Goal: Transaction & Acquisition: Book appointment/travel/reservation

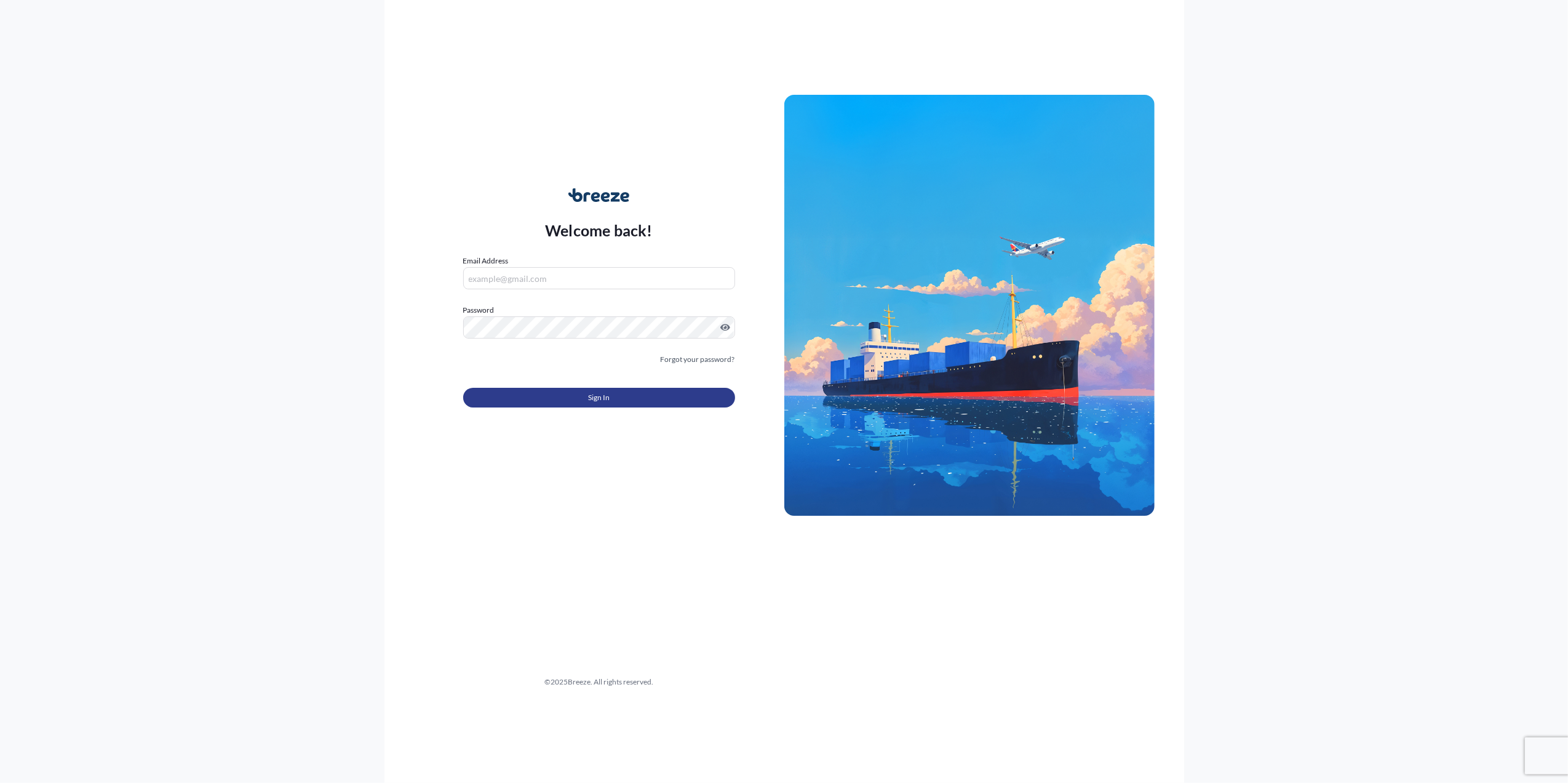
type input "[PERSON_NAME][EMAIL_ADDRESS][PERSON_NAME][DOMAIN_NAME]"
click at [537, 399] on button "Sign In" at bounding box center [599, 397] width 272 height 20
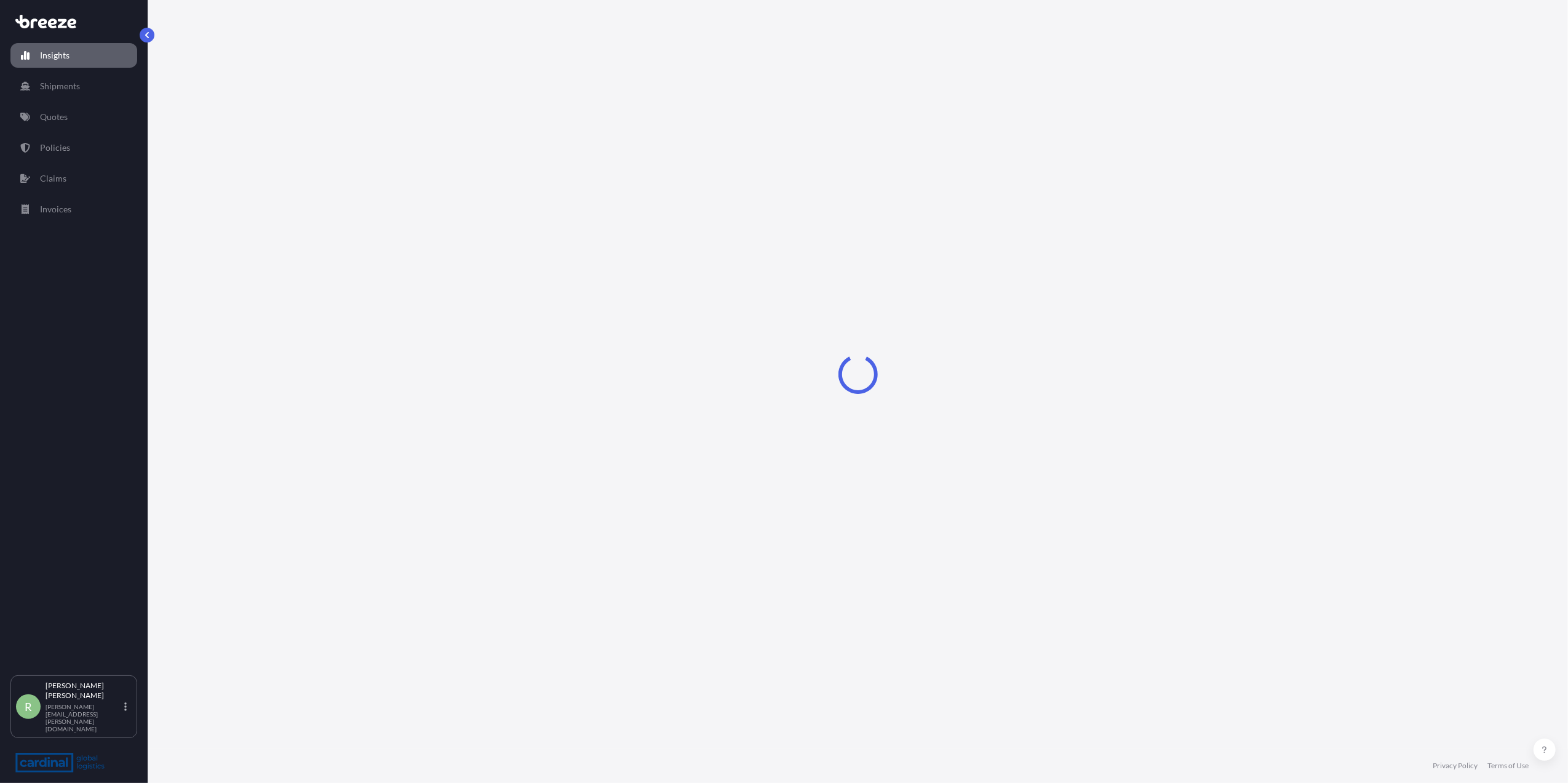
select select "2025"
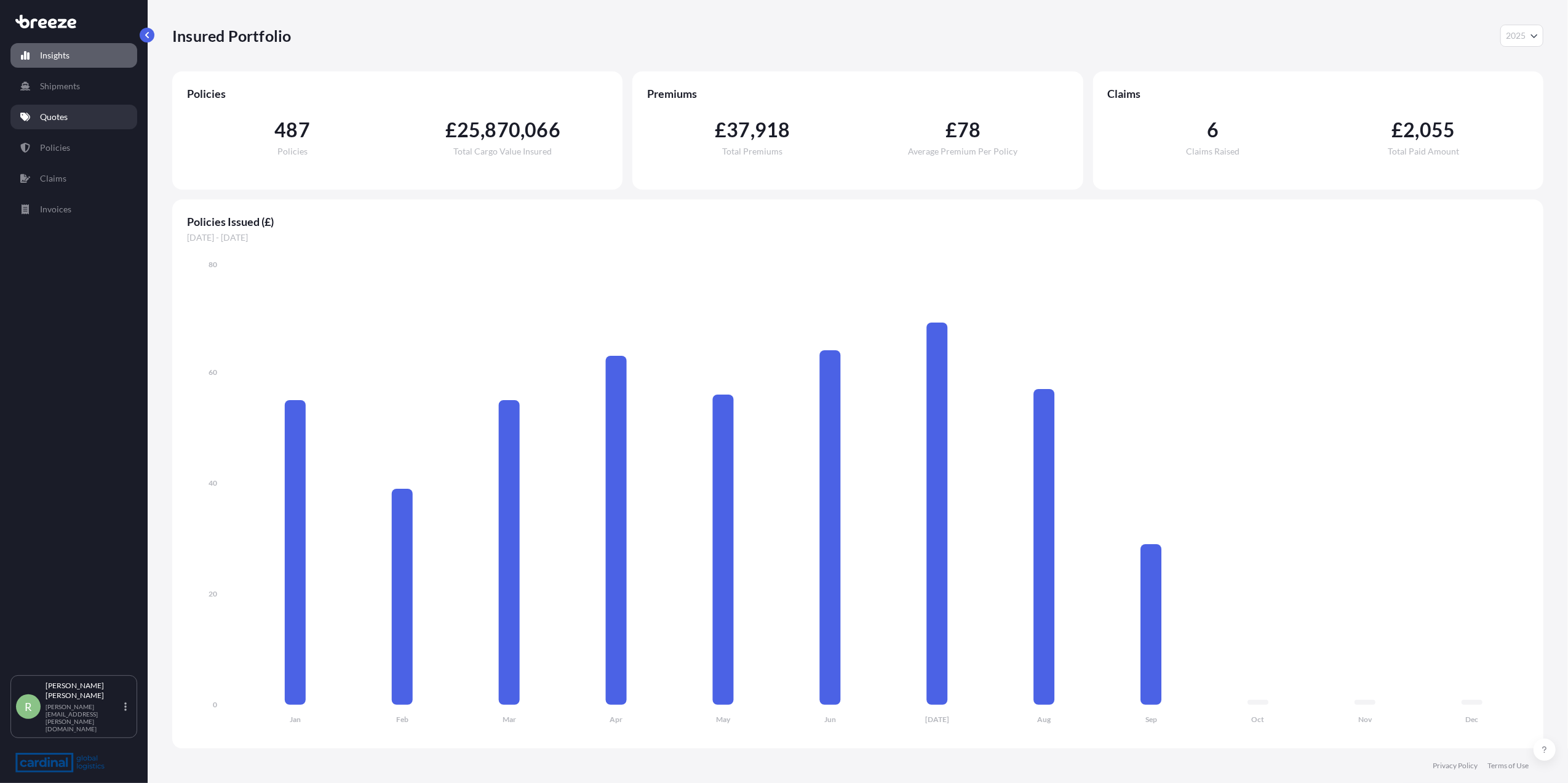
click at [76, 110] on link "Quotes" at bounding box center [73, 116] width 127 height 24
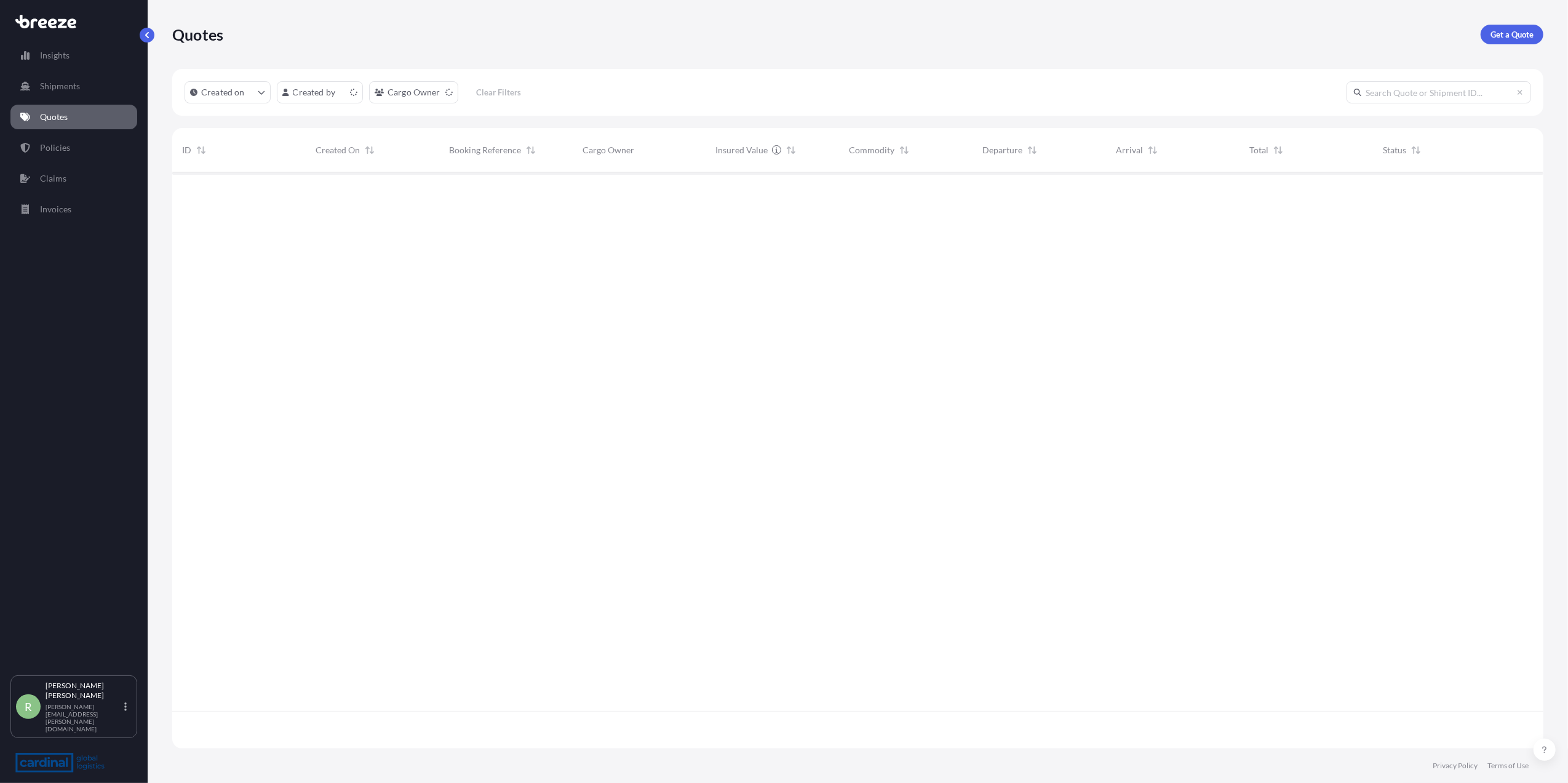
scroll to position [570, 1359]
click at [1502, 33] on p "Get a Quote" at bounding box center [1512, 34] width 43 height 13
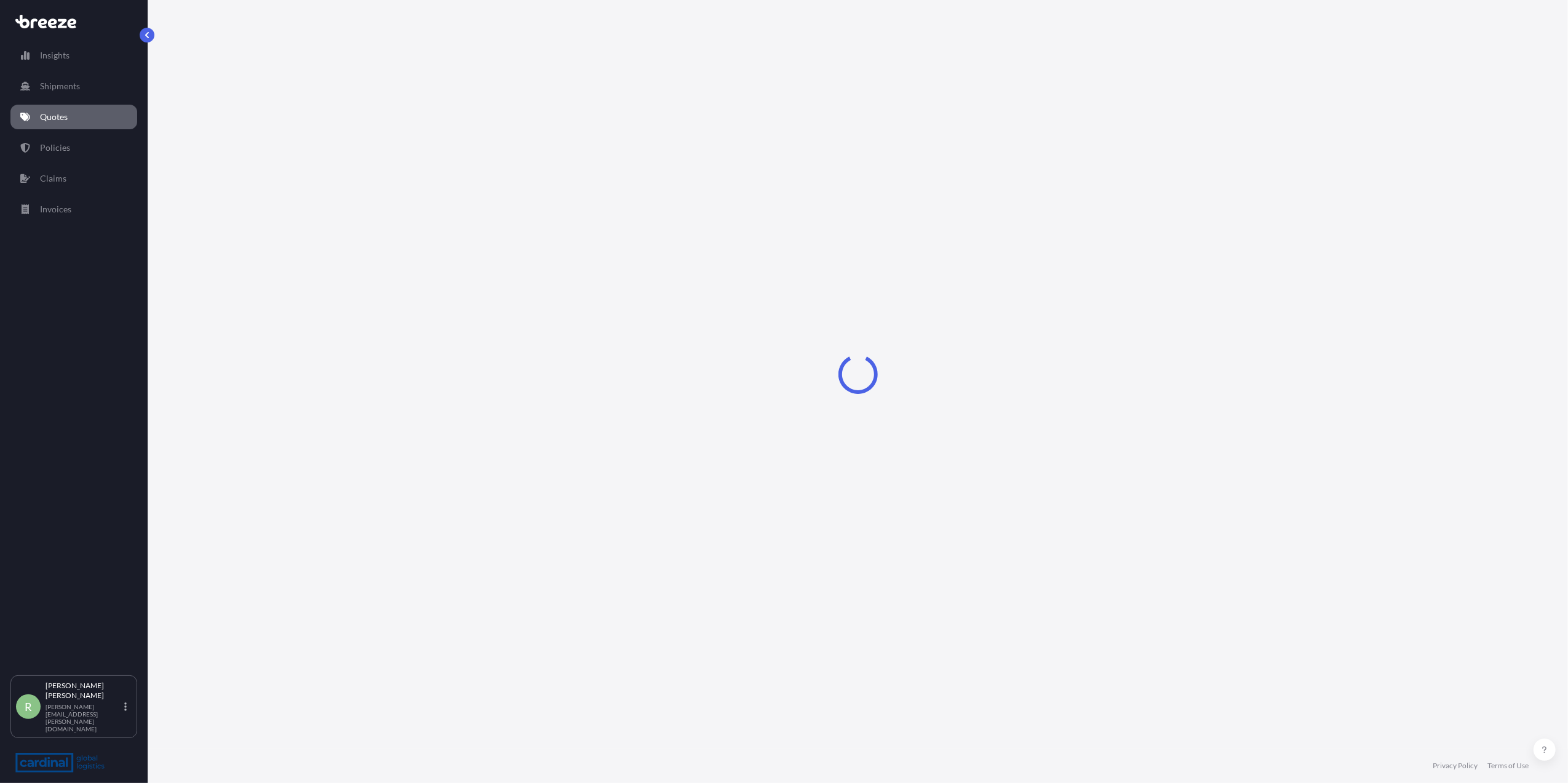
select select "Sea"
select select "1"
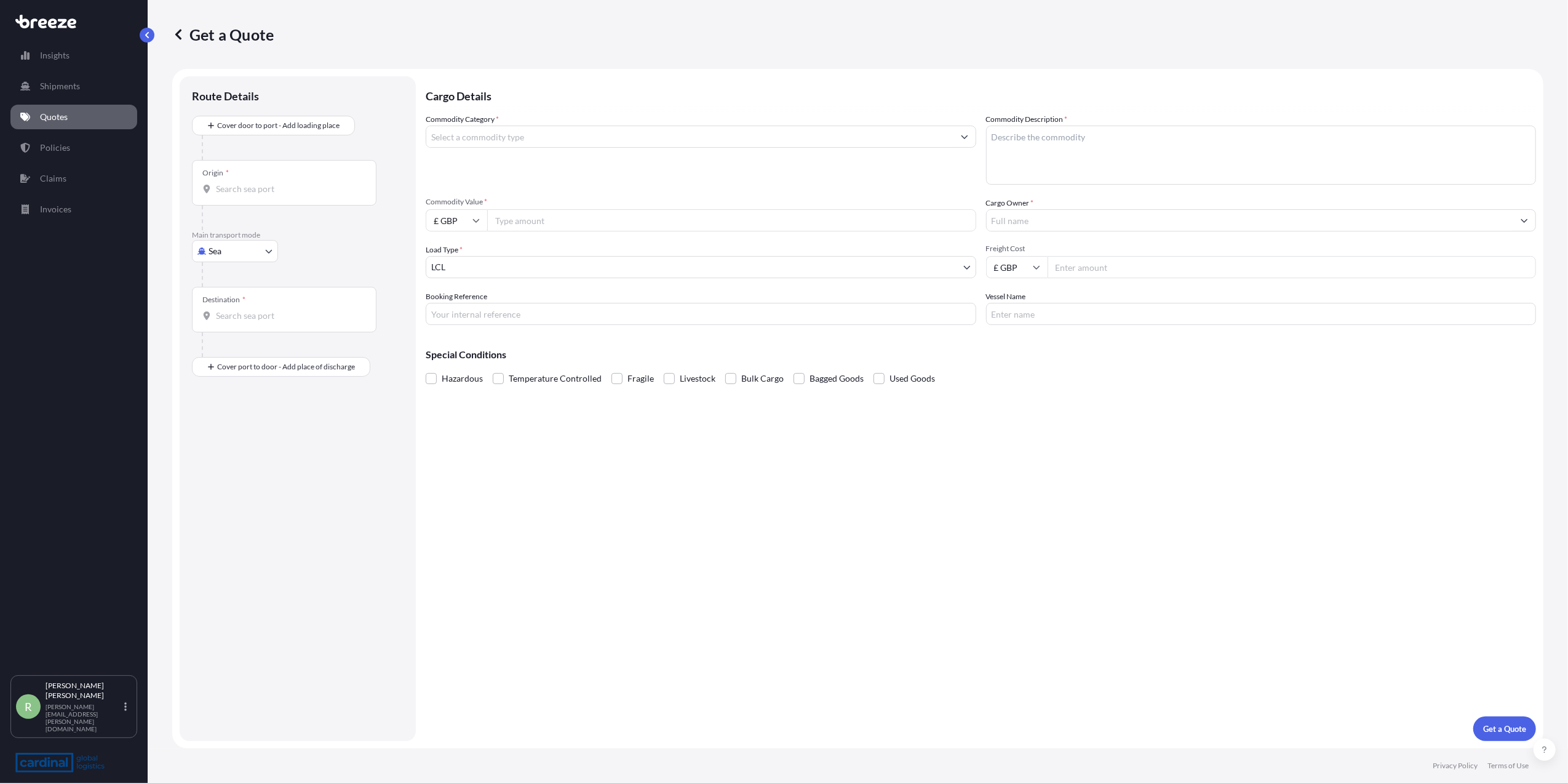
click at [481, 136] on input "Commodity Category *" at bounding box center [689, 136] width 527 height 22
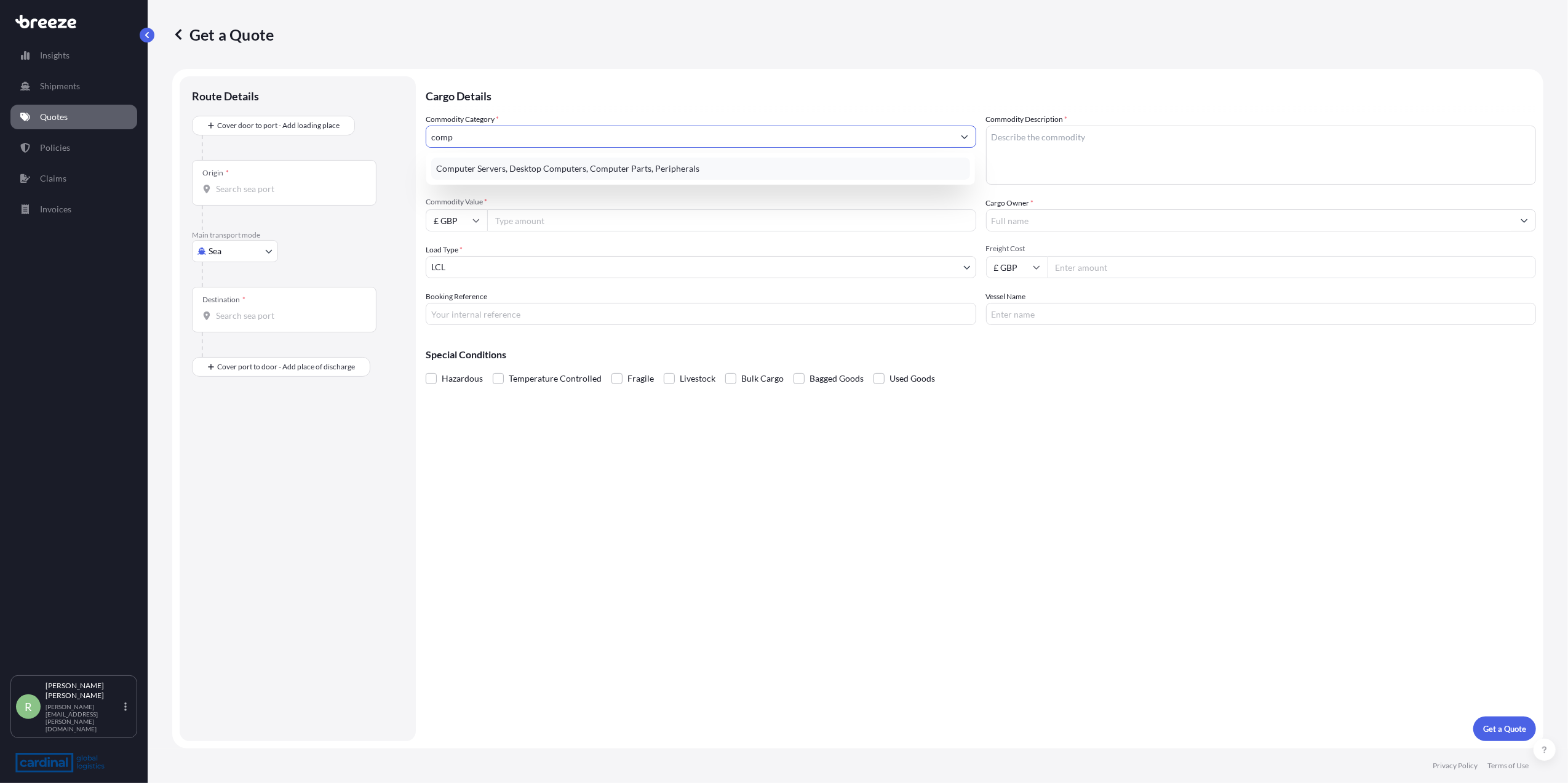
click at [479, 165] on div "Computer Servers, Desktop Computers, Computer Parts, Peripherals" at bounding box center [700, 169] width 539 height 22
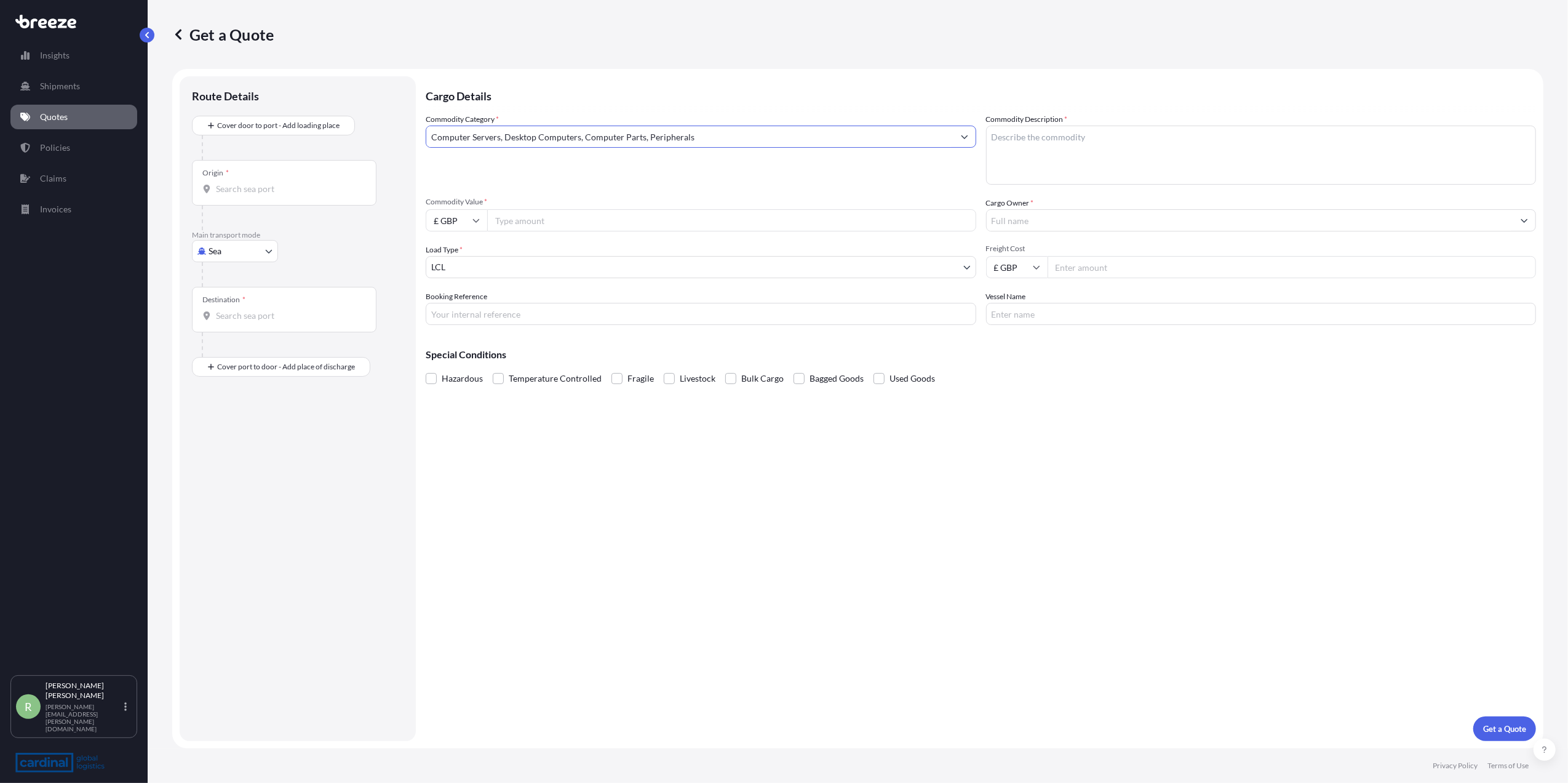
type input "Computer Servers, Desktop Computers, Computer Parts, Peripherals"
click at [1066, 153] on textarea "Commodity Description *" at bounding box center [1261, 155] width 551 height 59
type textarea "vga cards"
click at [1029, 211] on input "Cargo Owner *" at bounding box center [1249, 220] width 527 height 22
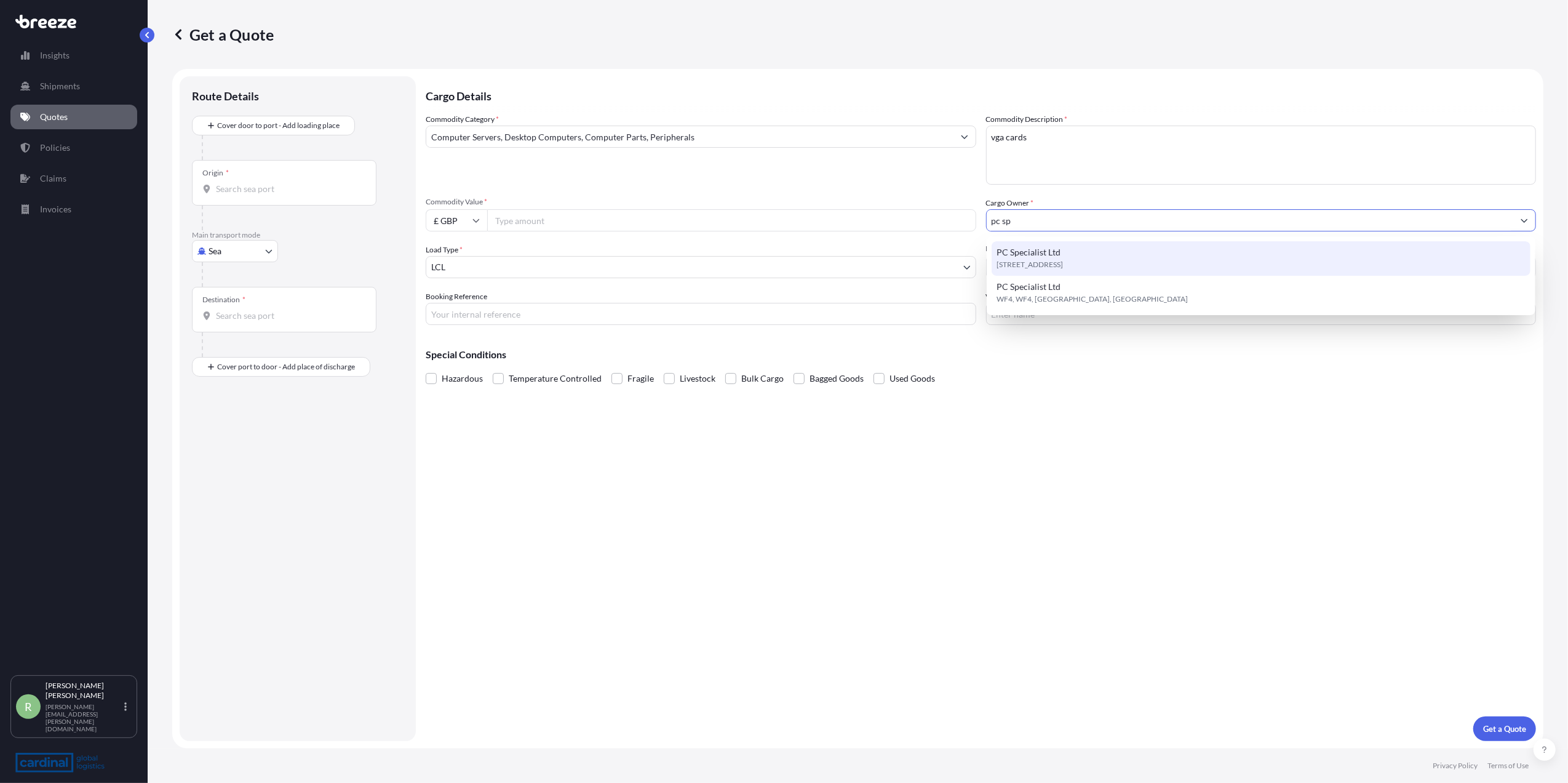
click at [1023, 246] on span "PC Specialist Ltd" at bounding box center [1029, 252] width 64 height 13
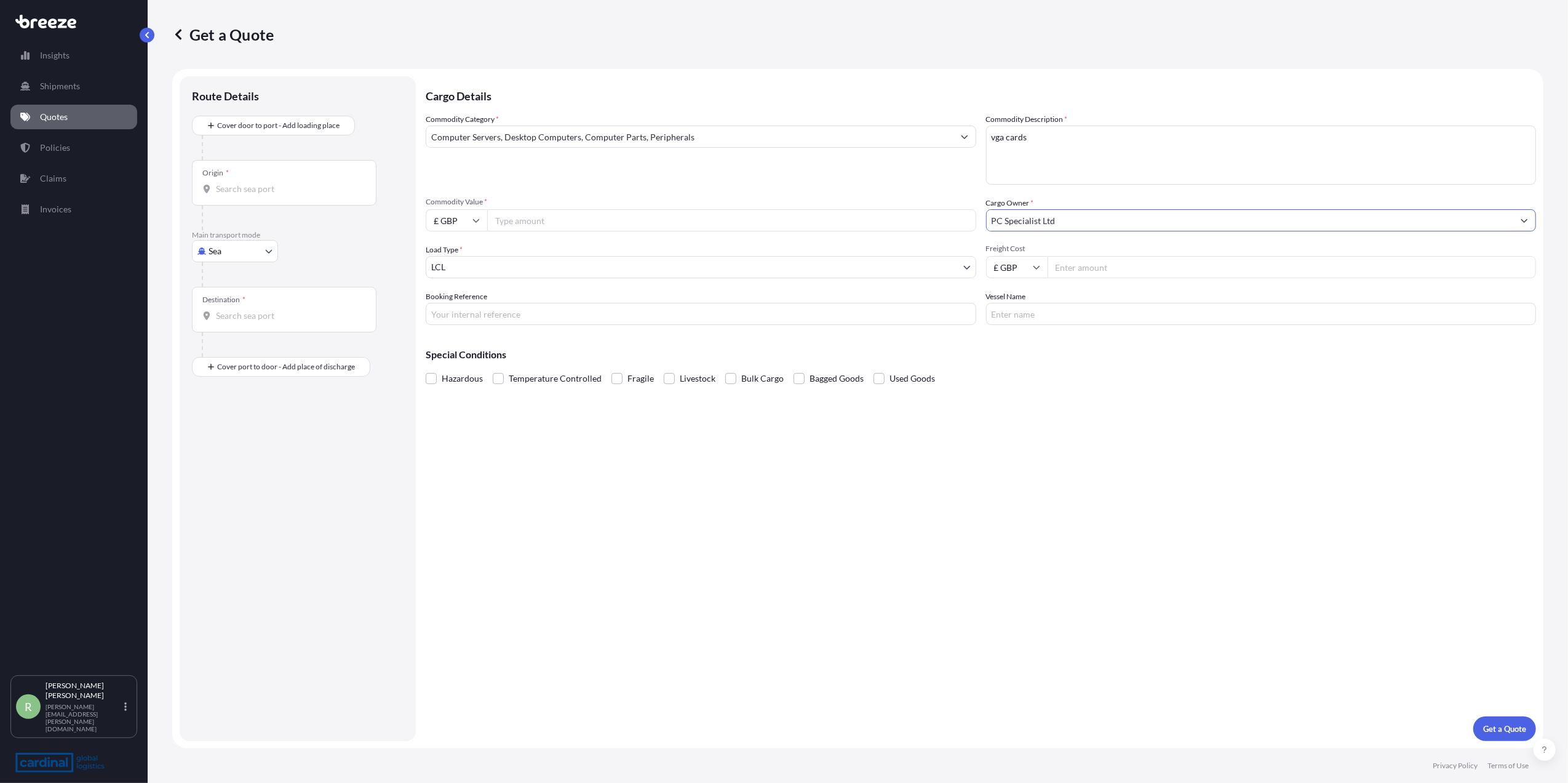
type input "PC Specialist Ltd"
click at [219, 251] on body "15 options available. 2 options available. 0 options available. 2 options avail…" at bounding box center [784, 392] width 1568 height 783
click at [226, 304] on span "Air" at bounding box center [222, 305] width 13 height 13
select select "Air"
click at [245, 192] on input "Origin *" at bounding box center [288, 194] width 145 height 13
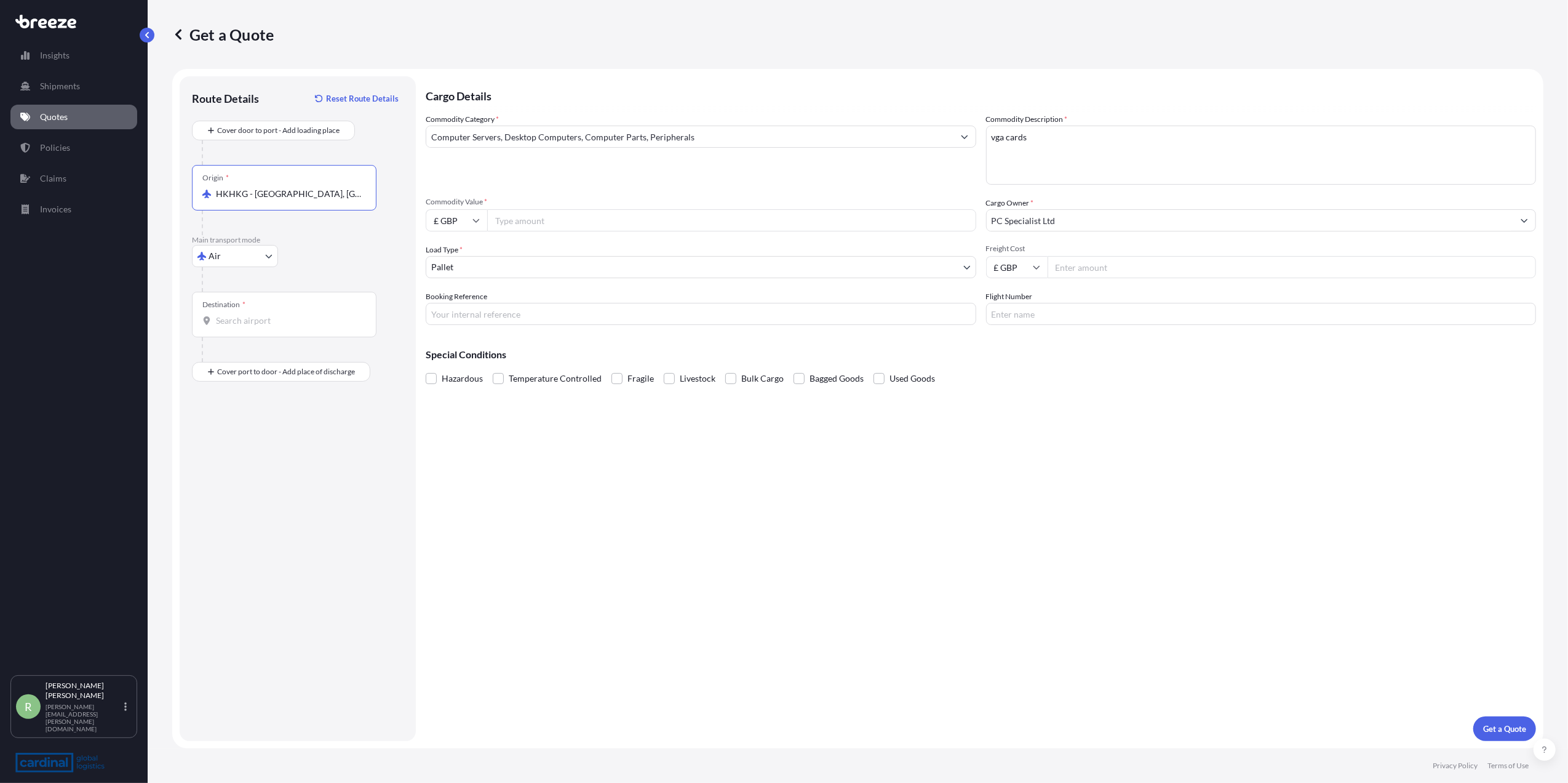
type input "HKHKG - [GEOGRAPHIC_DATA], [GEOGRAPHIC_DATA]"
click at [240, 308] on div "Destination *" at bounding box center [224, 304] width 43 height 10
click at [240, 314] on input "Destination *" at bounding box center [288, 320] width 145 height 13
click at [273, 383] on div "GBMNC / MAN - Man [PERSON_NAME], [GEOGRAPHIC_DATA]" at bounding box center [313, 399] width 233 height 34
type input "GBMNC / MAN - [GEOGRAPHIC_DATA], [GEOGRAPHIC_DATA]"
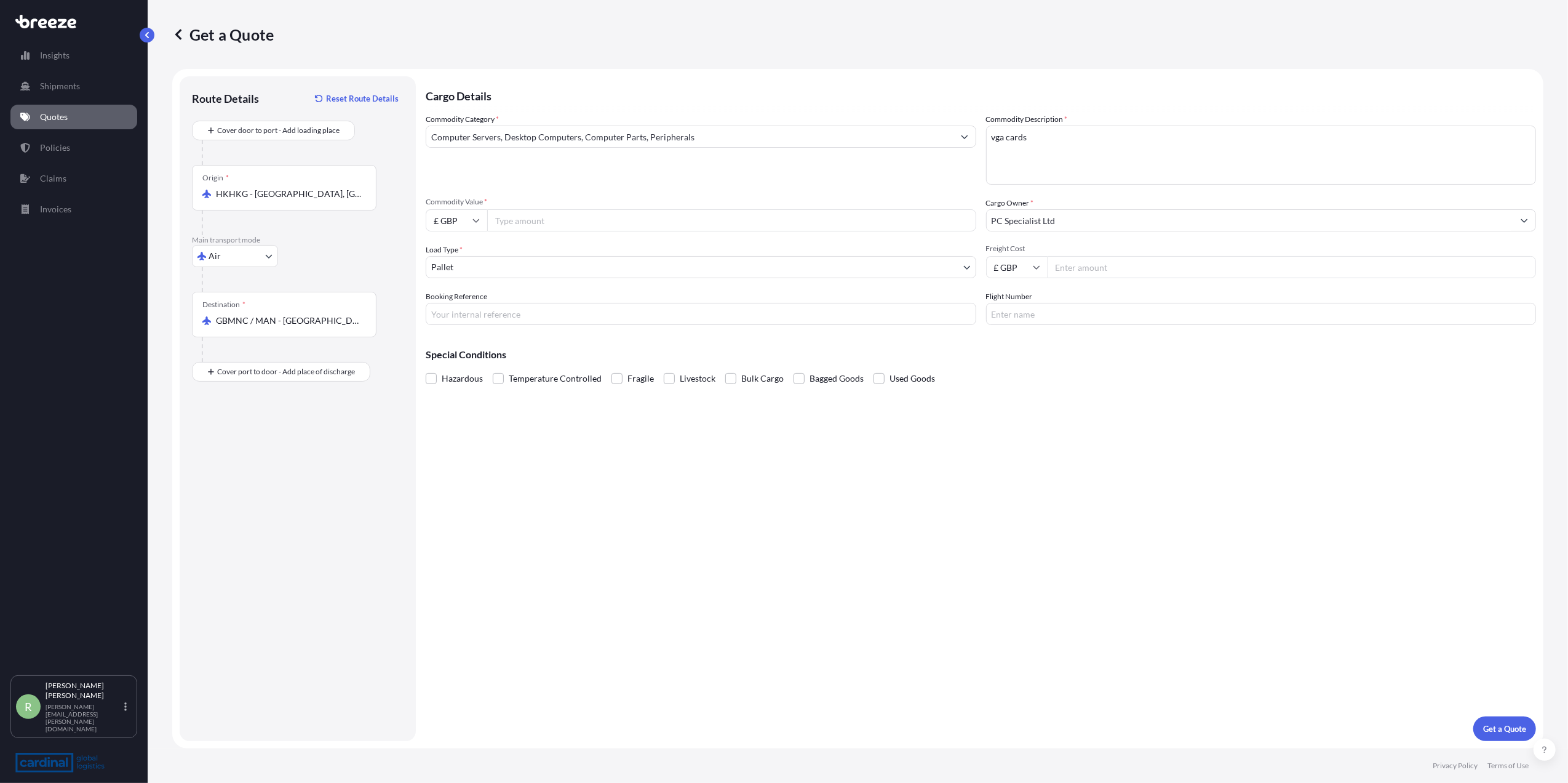
click at [1069, 267] on input "Freight Cost" at bounding box center [1292, 267] width 489 height 22
type input "5"
click at [645, 225] on input "Commodity Value *" at bounding box center [731, 220] width 489 height 22
click at [502, 222] on input "Commodity Value *" at bounding box center [731, 220] width 489 height 22
type input "498345"
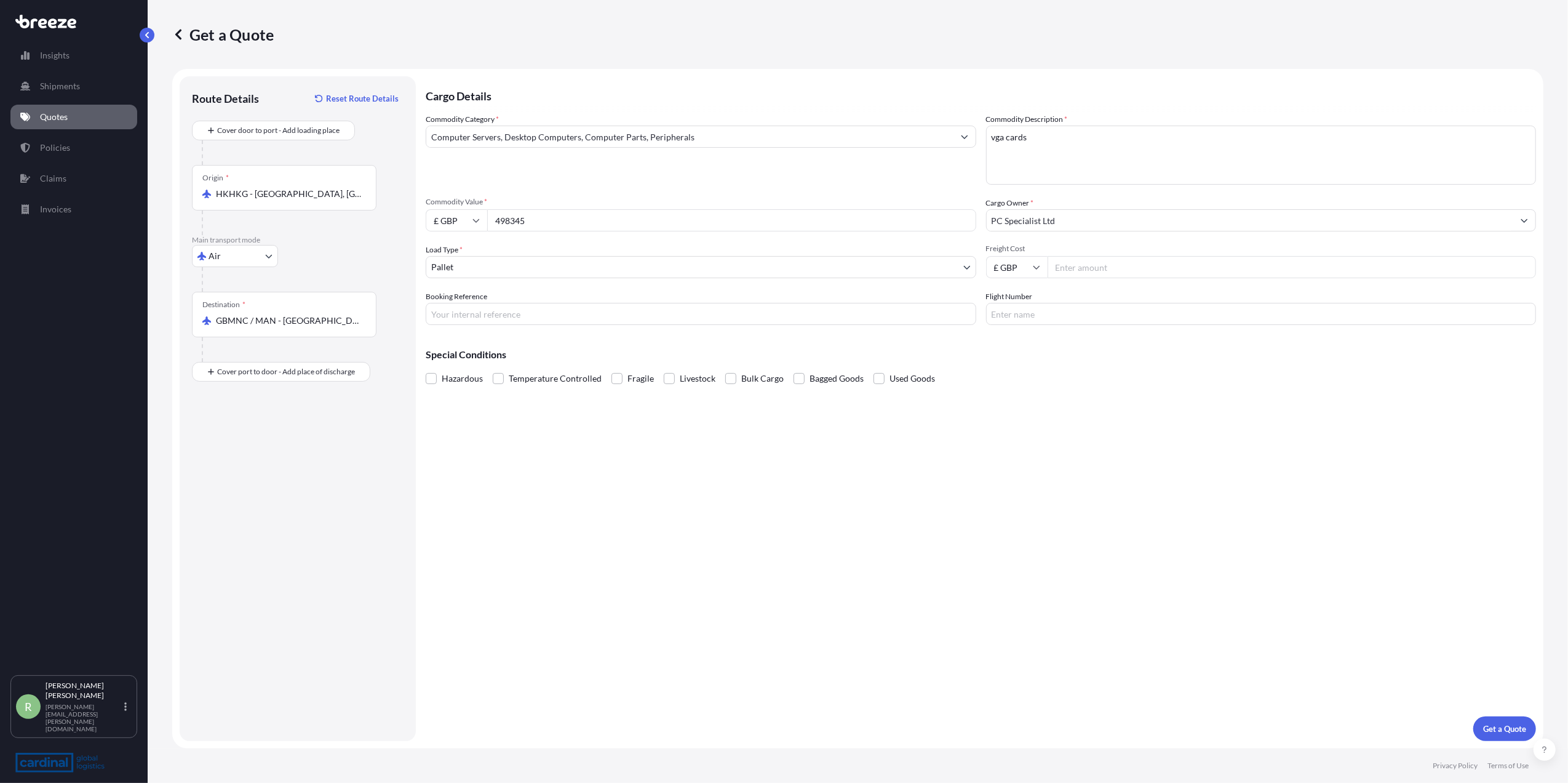
click at [454, 222] on input "£ GBP" at bounding box center [456, 220] width 62 height 22
click at [439, 255] on div "€ EUR" at bounding box center [456, 254] width 52 height 24
type input "€ EUR"
click at [1502, 723] on p "Get a Quote" at bounding box center [1504, 729] width 43 height 13
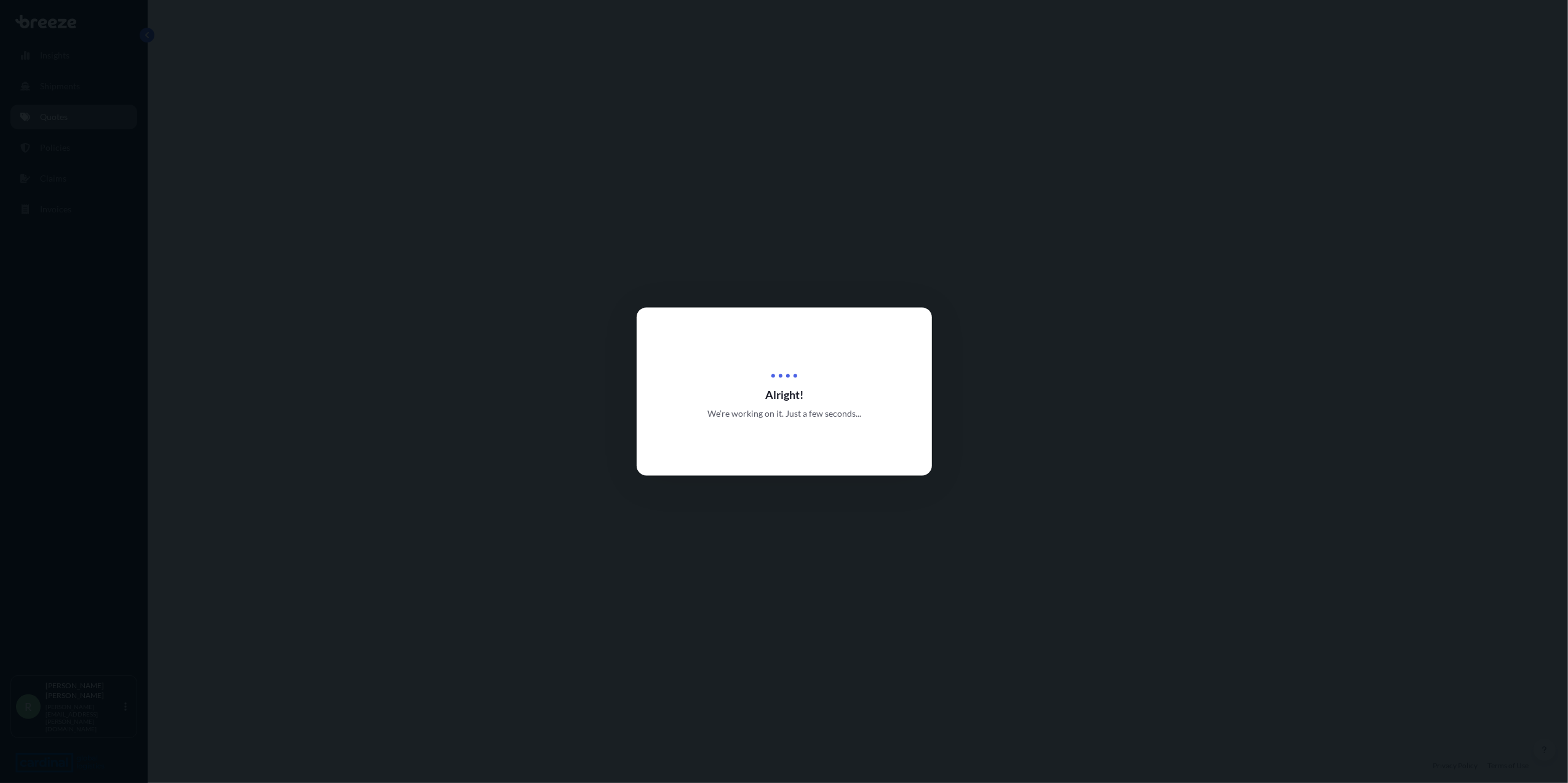
select select "Air"
select select "1"
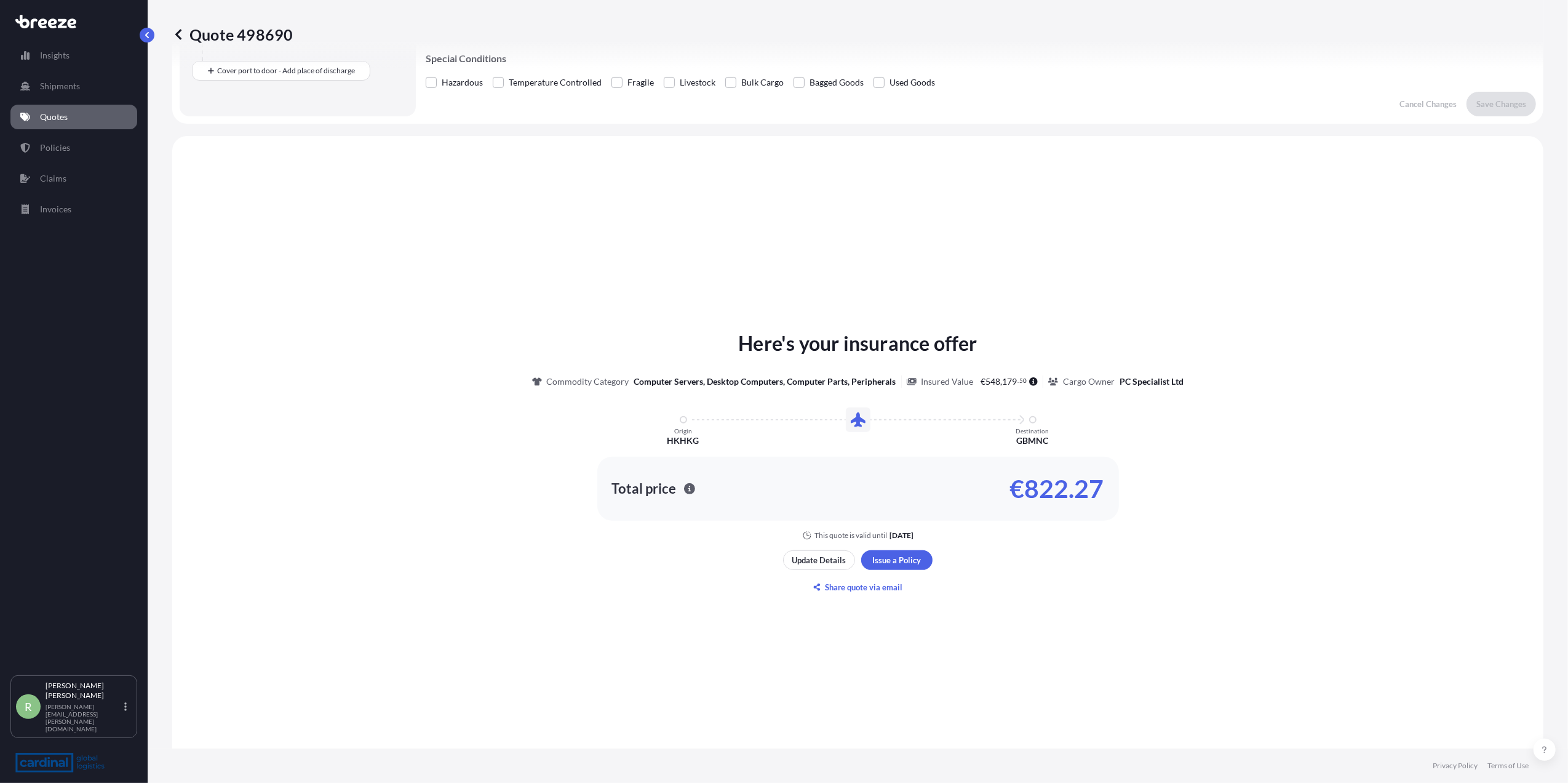
scroll to position [351, 0]
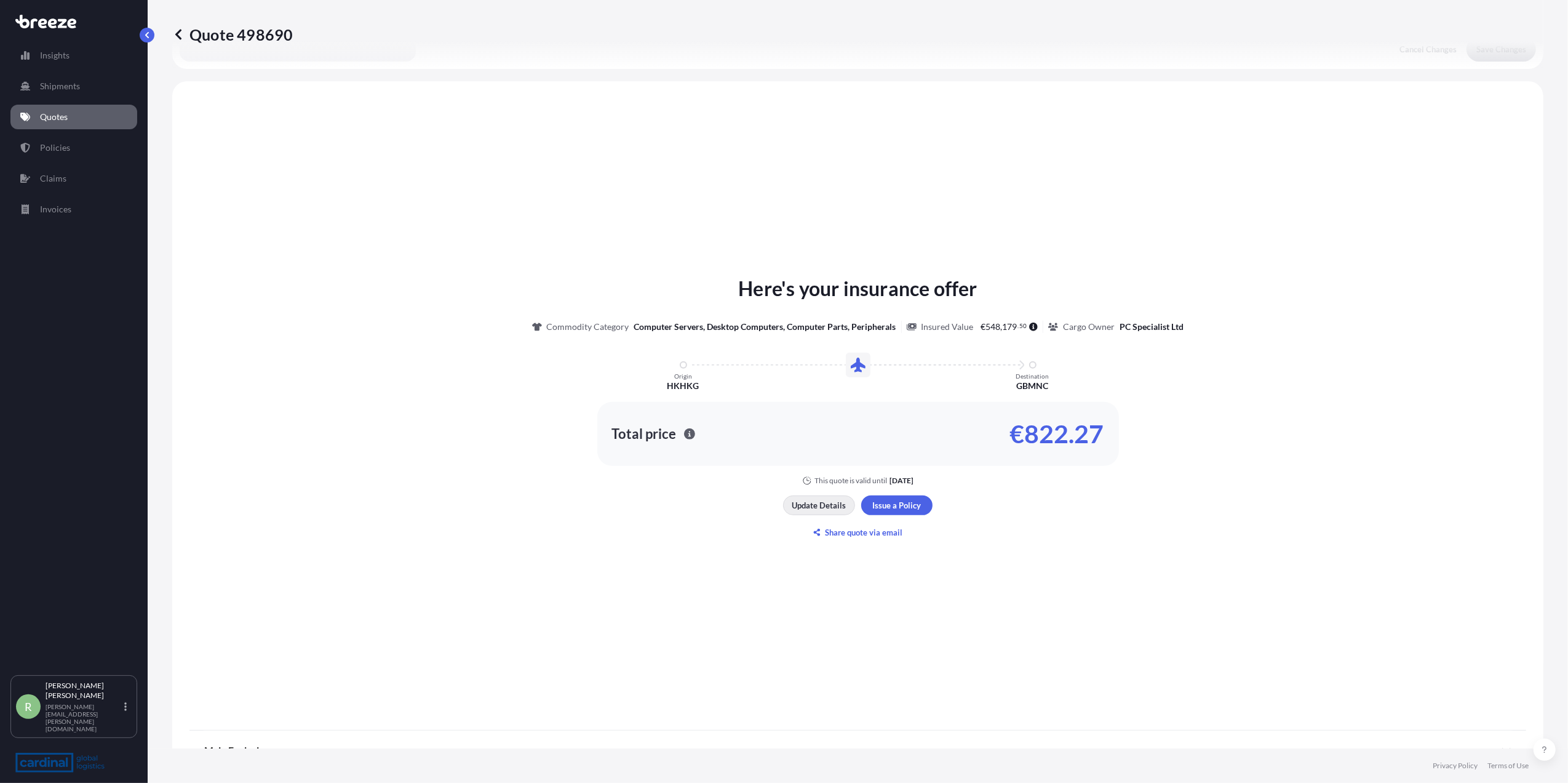
click at [828, 503] on p "Update Details" at bounding box center [819, 505] width 54 height 13
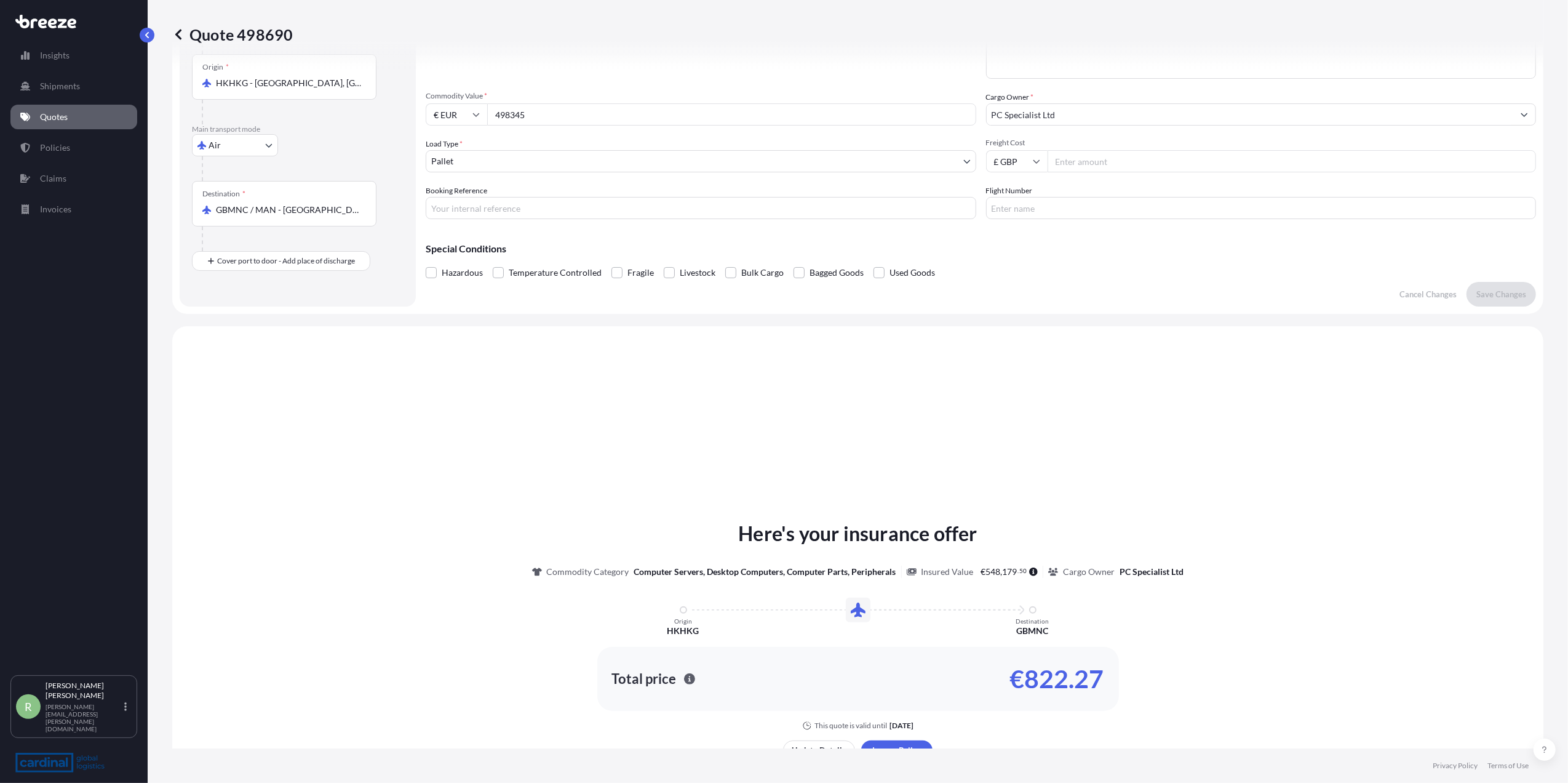
scroll to position [20, 0]
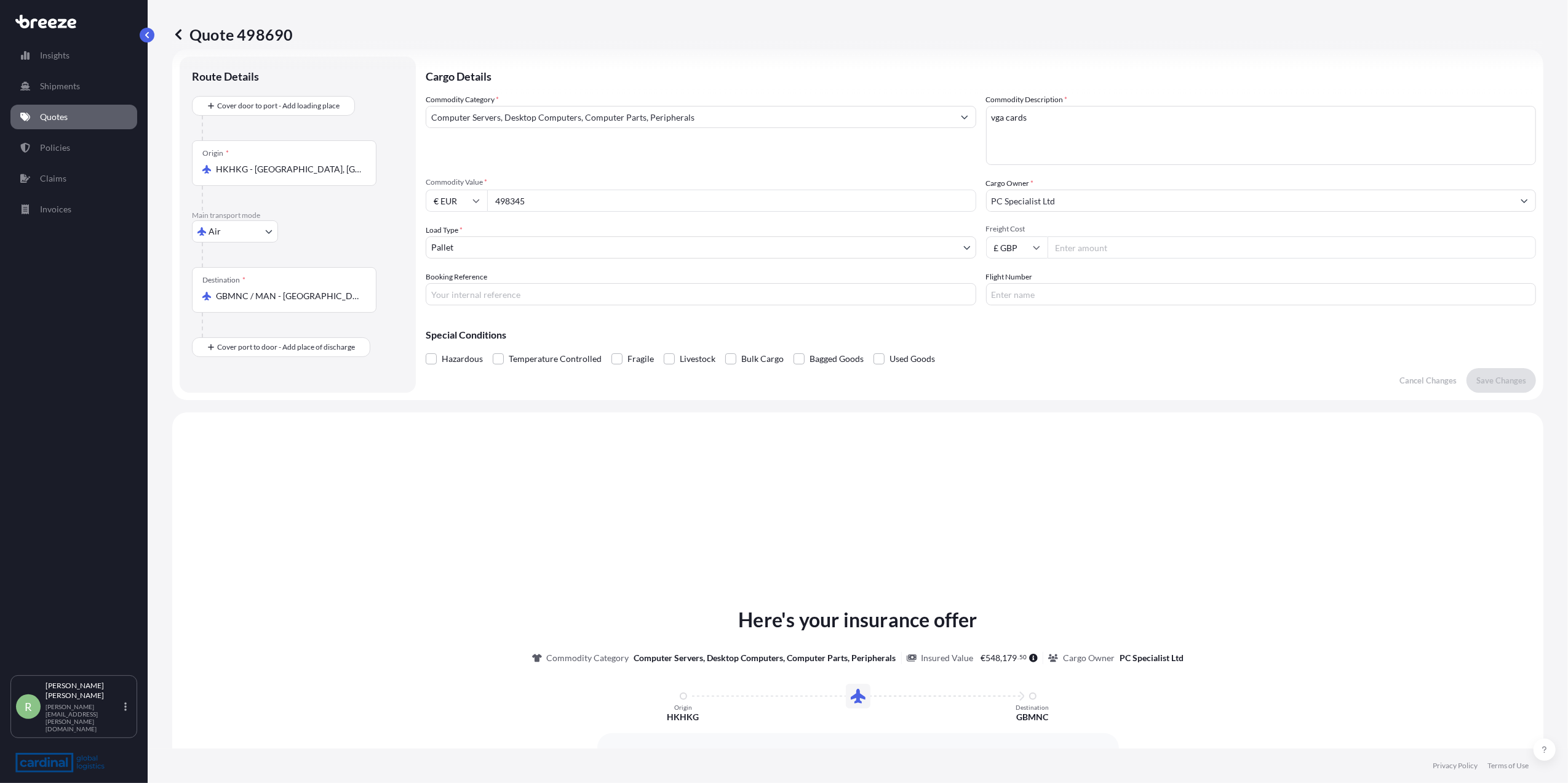
drag, startPoint x: 330, startPoint y: 166, endPoint x: 346, endPoint y: 172, distance: 17.1
click at [336, 168] on input "HKHKG - [GEOGRAPHIC_DATA], [GEOGRAPHIC_DATA]" at bounding box center [288, 169] width 145 height 13
click at [347, 172] on input "HKHKG - [GEOGRAPHIC_DATA], [GEOGRAPHIC_DATA]" at bounding box center [288, 169] width 145 height 13
drag, startPoint x: 342, startPoint y: 168, endPoint x: 121, endPoint y: 172, distance: 221.0
click at [122, 172] on div "Insights Shipments Quotes Policies Claims Invoices R [PERSON_NAME] Stuart [EMAI…" at bounding box center [784, 392] width 1568 height 783
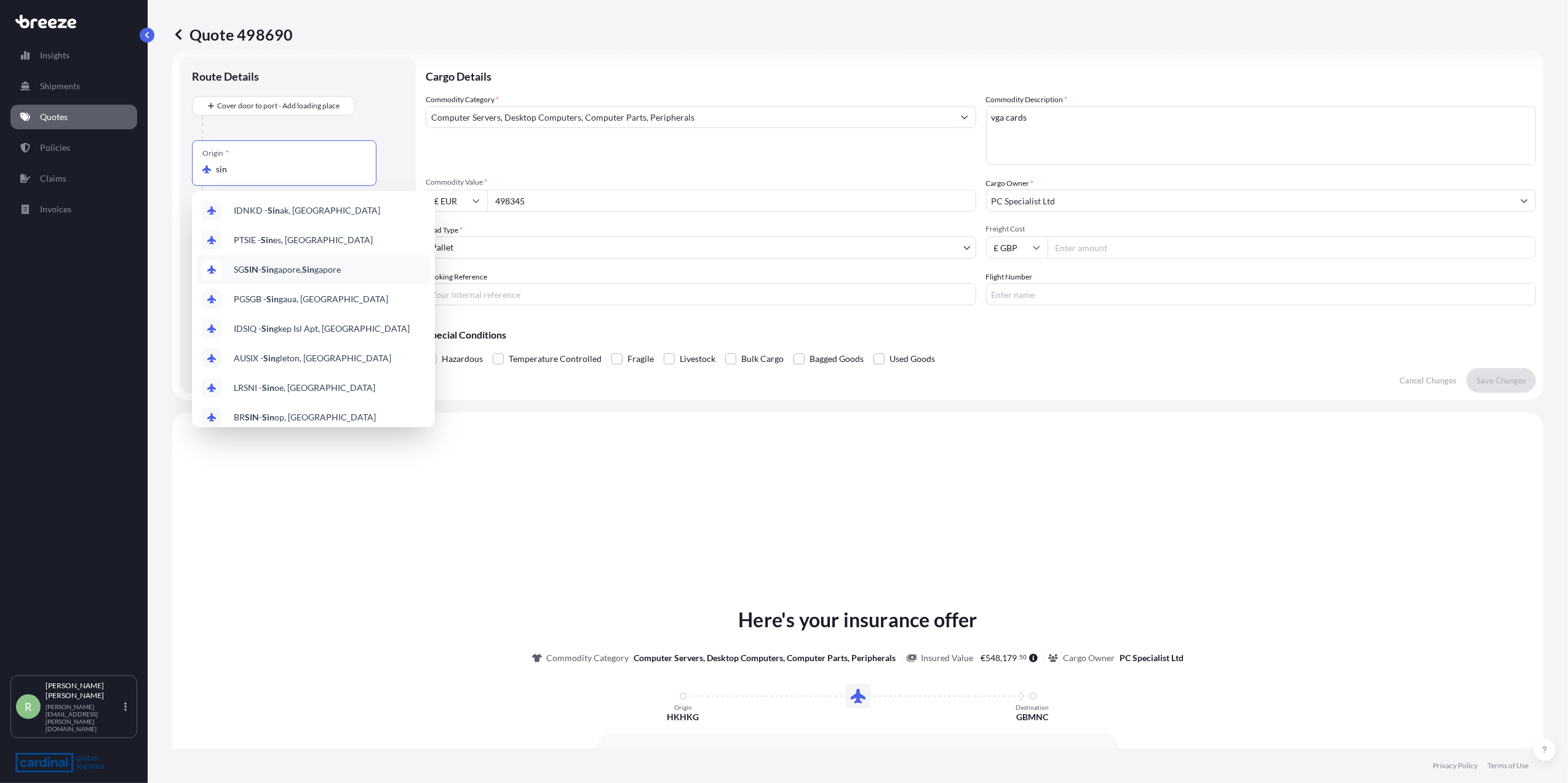
click at [286, 265] on span "SG SIN - Sin gapore, Sin gapore" at bounding box center [287, 269] width 107 height 13
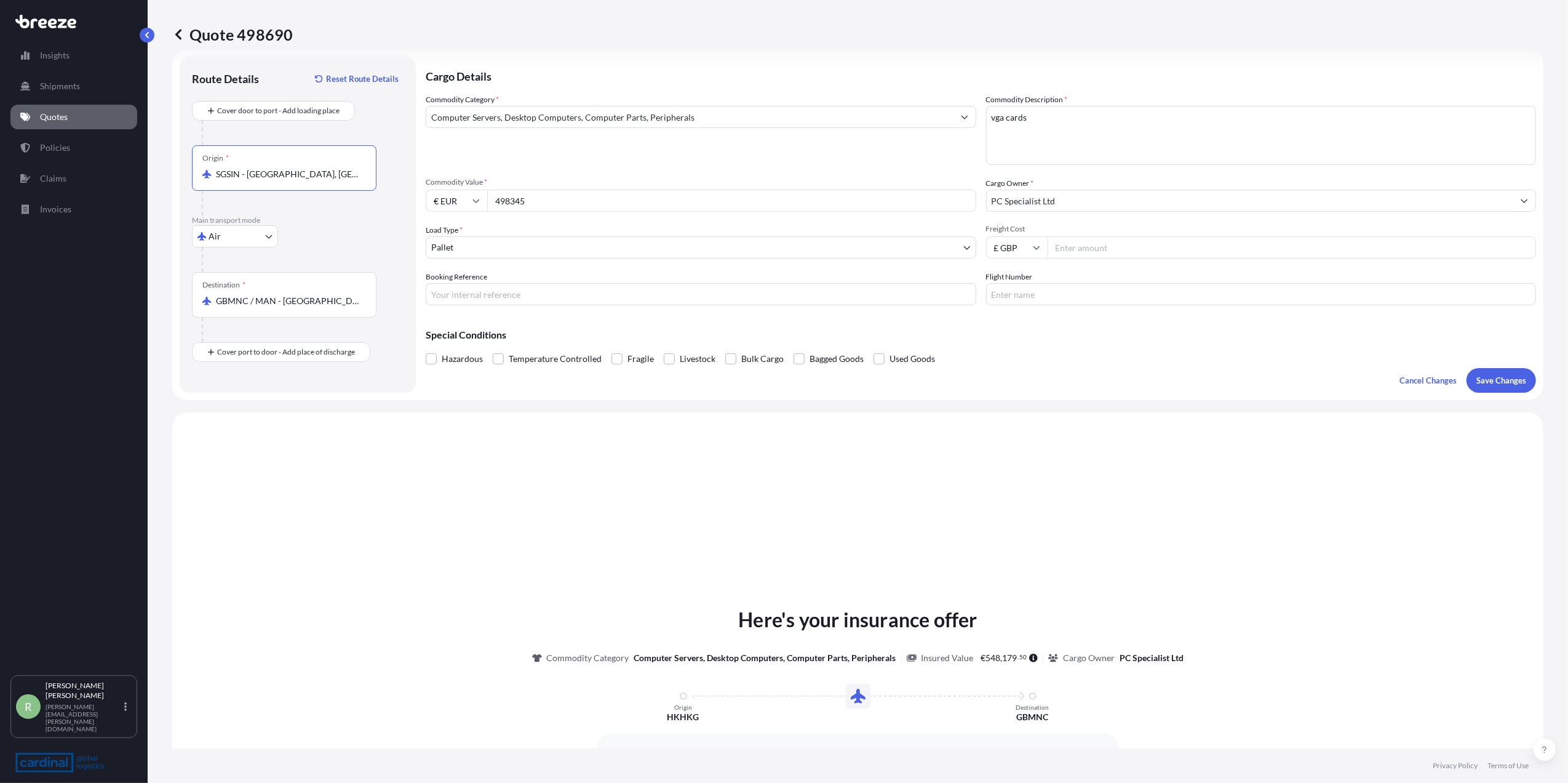
type input "SGSIN - [GEOGRAPHIC_DATA], [GEOGRAPHIC_DATA]"
click at [456, 205] on input "€ EUR" at bounding box center [456, 201] width 62 height 22
click at [444, 284] on div "$ USD" at bounding box center [456, 286] width 52 height 24
type input "$ USD"
click at [1059, 254] on input "Freight Cost" at bounding box center [1292, 248] width 489 height 22
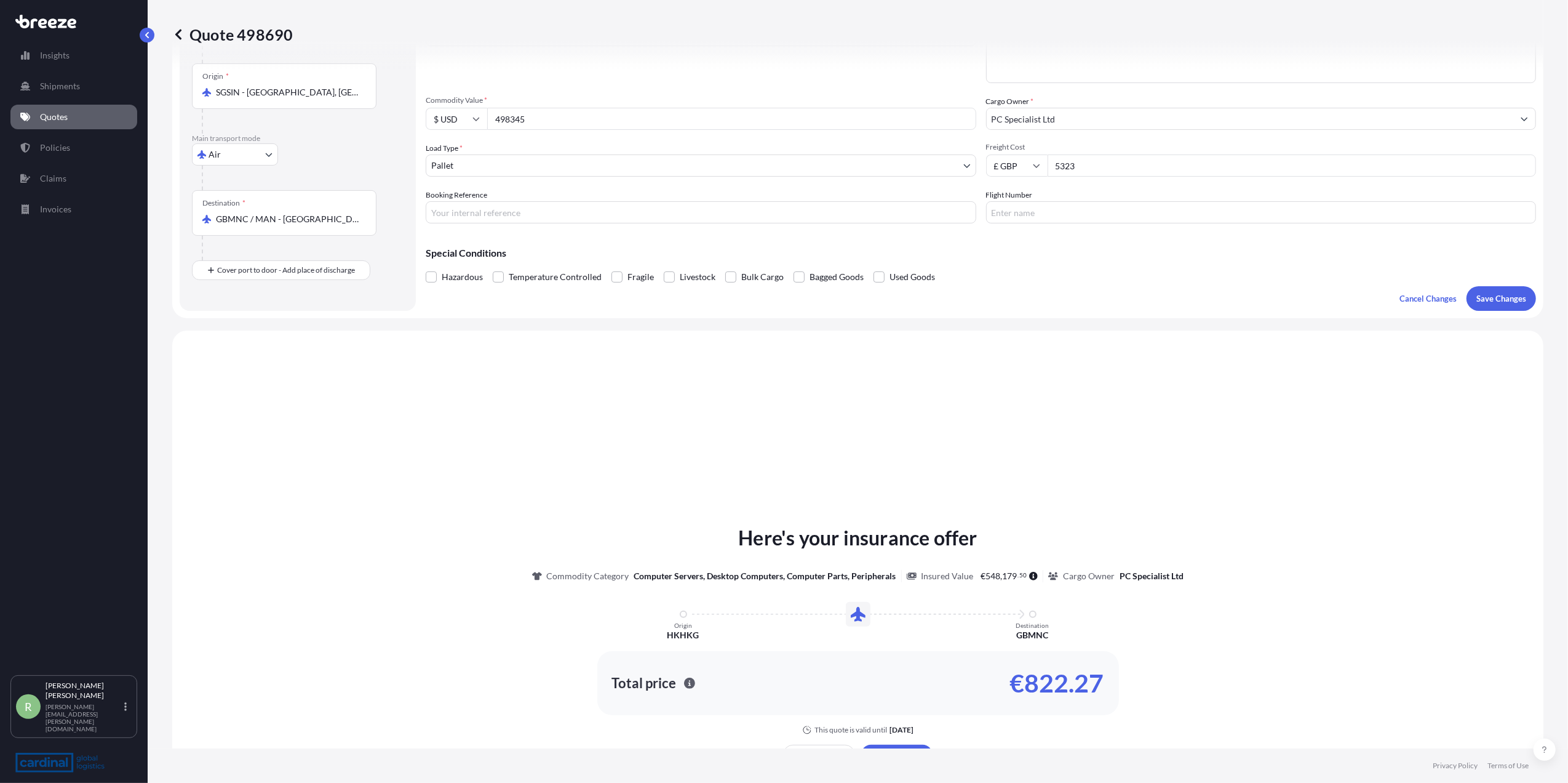
scroll to position [390, 0]
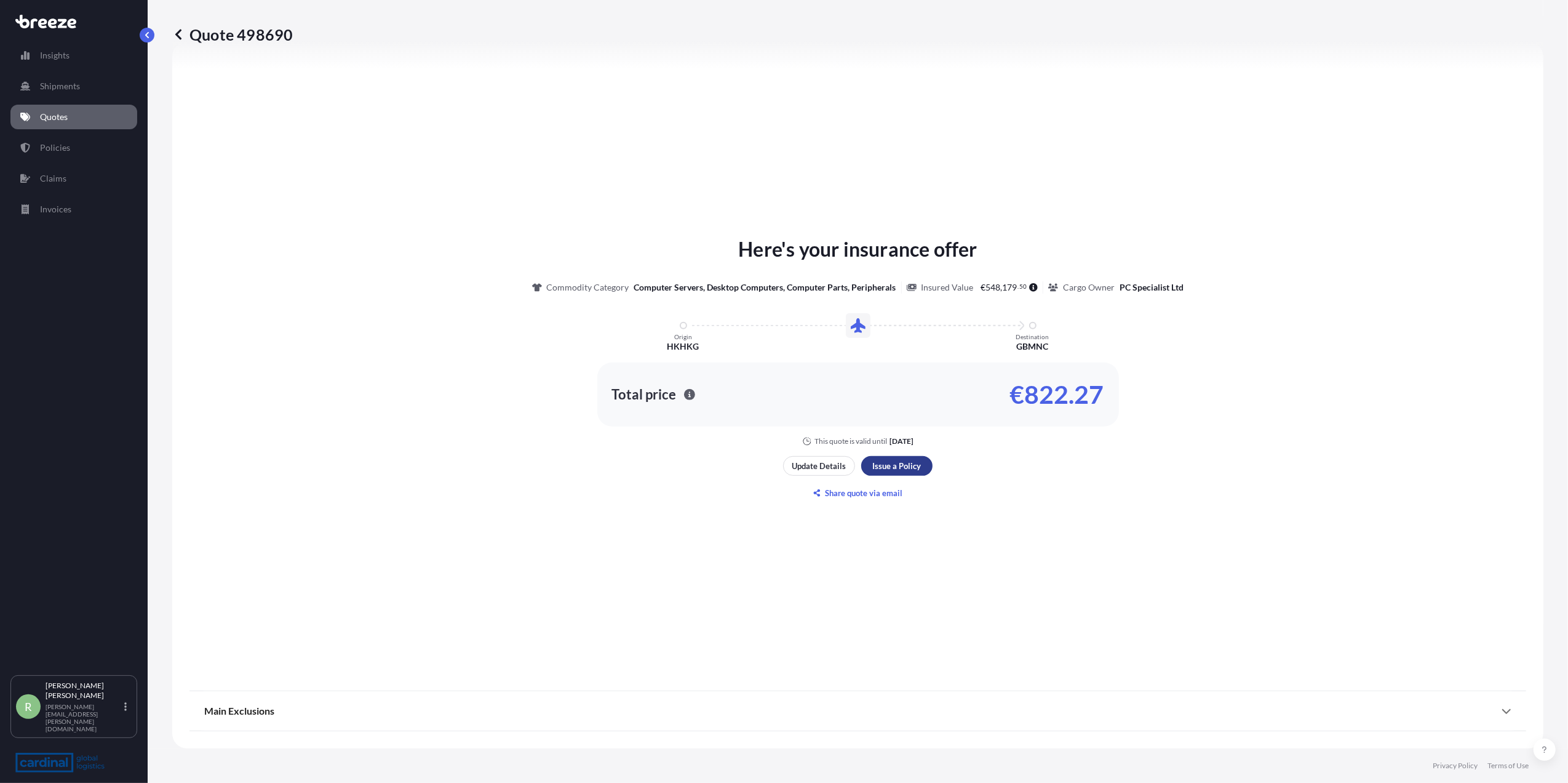
type input "5323"
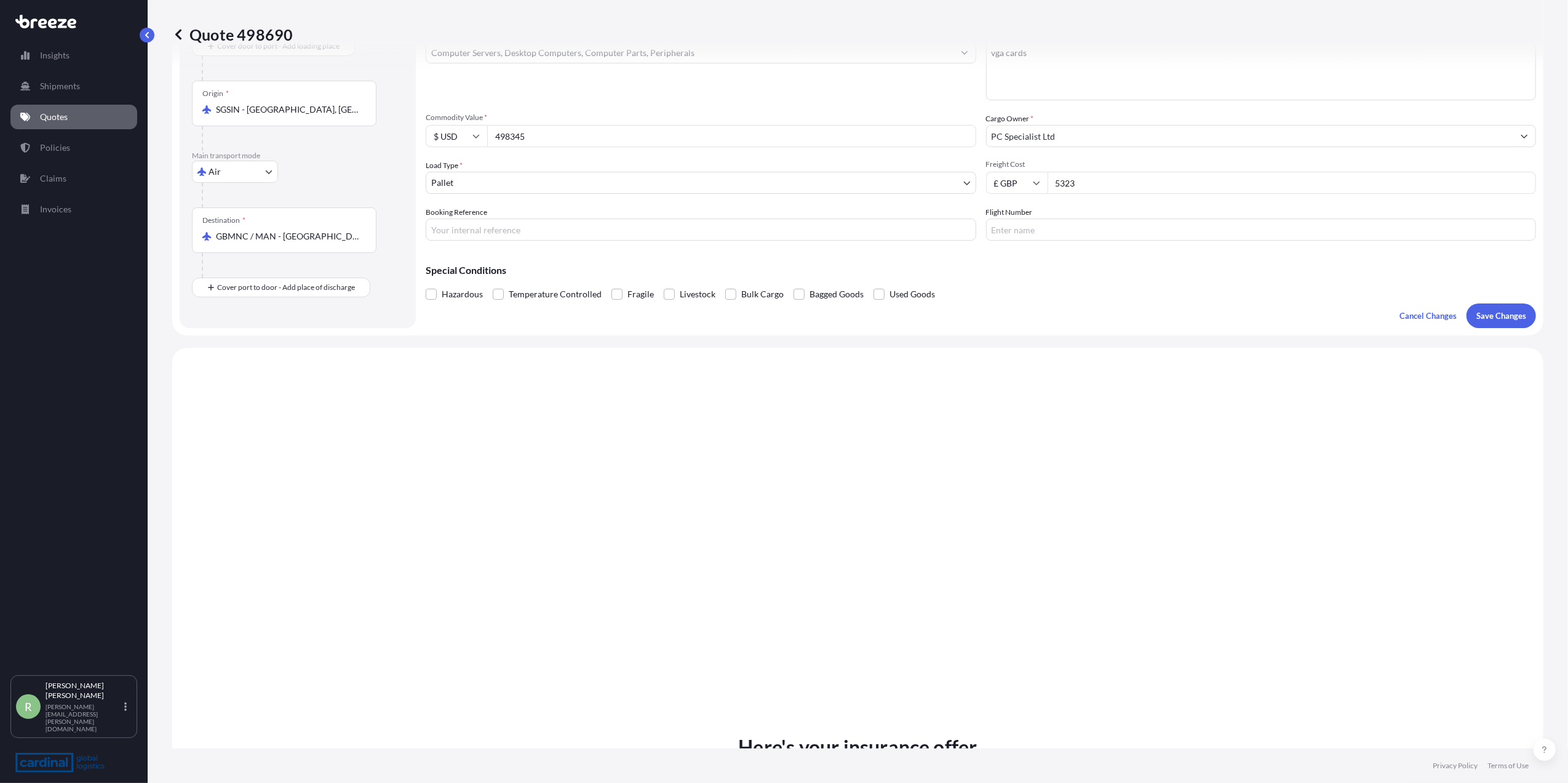
scroll to position [164, 0]
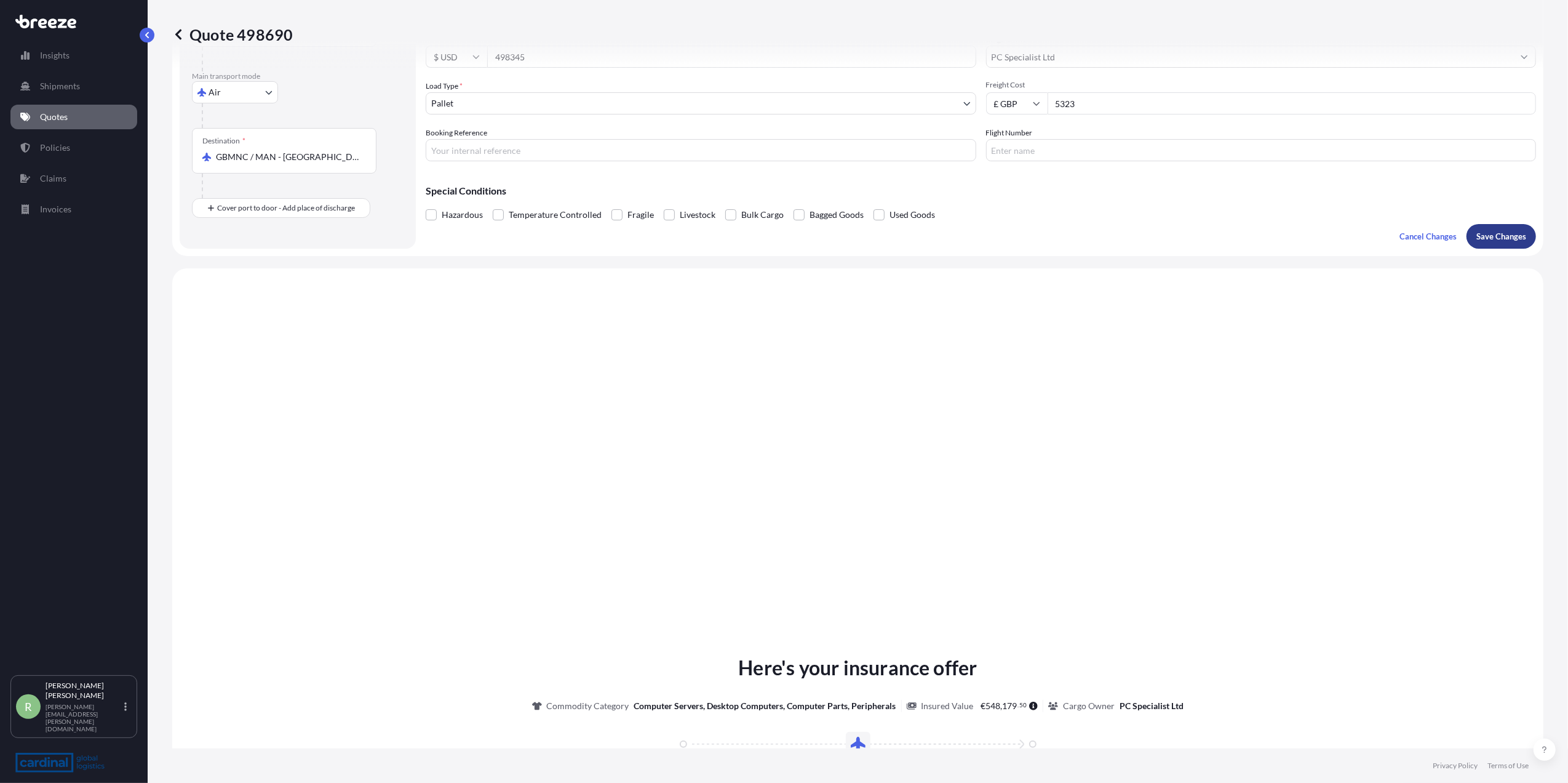
click at [1484, 226] on button "Save Changes" at bounding box center [1501, 236] width 70 height 24
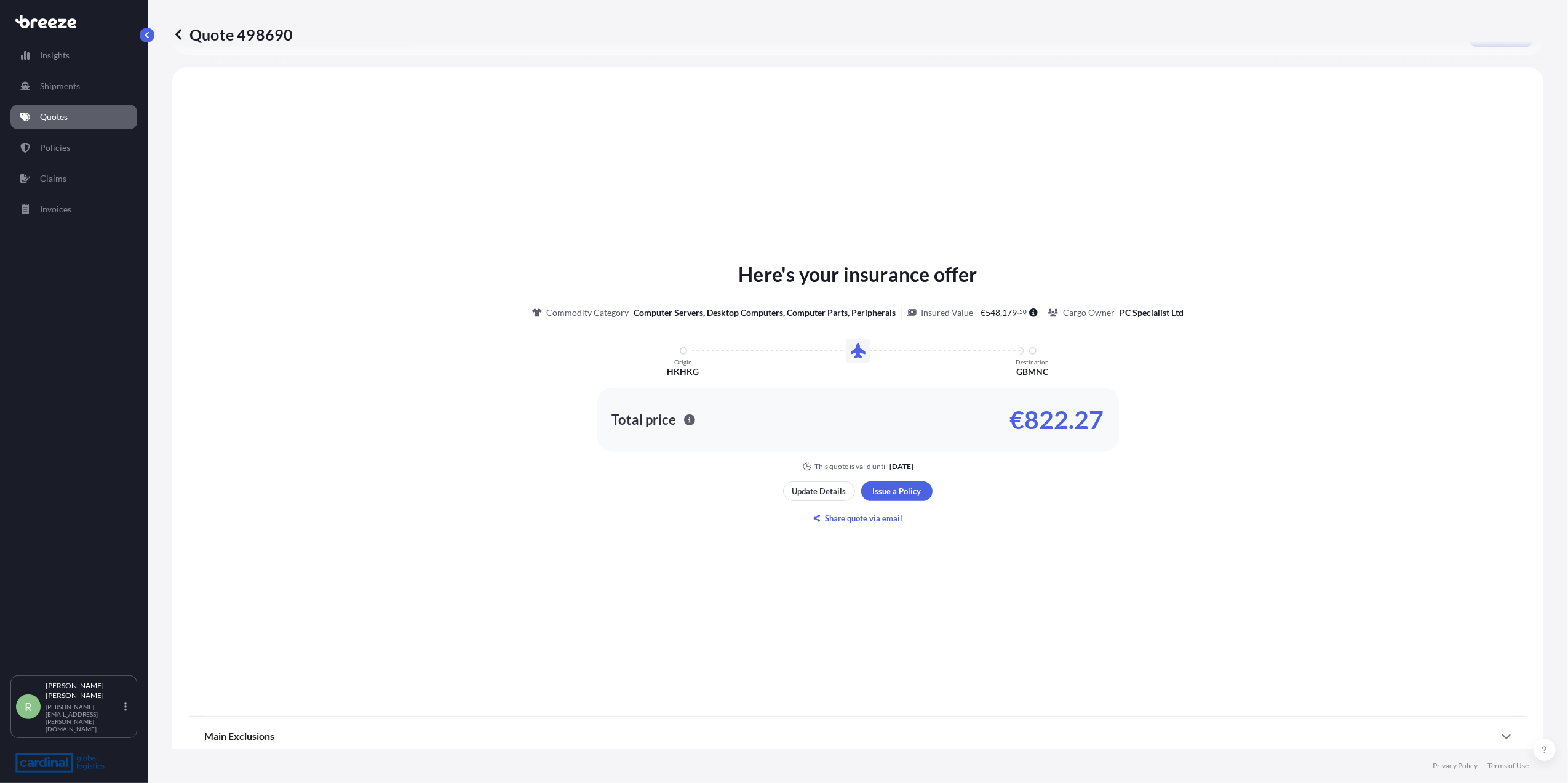
scroll to position [371, 0]
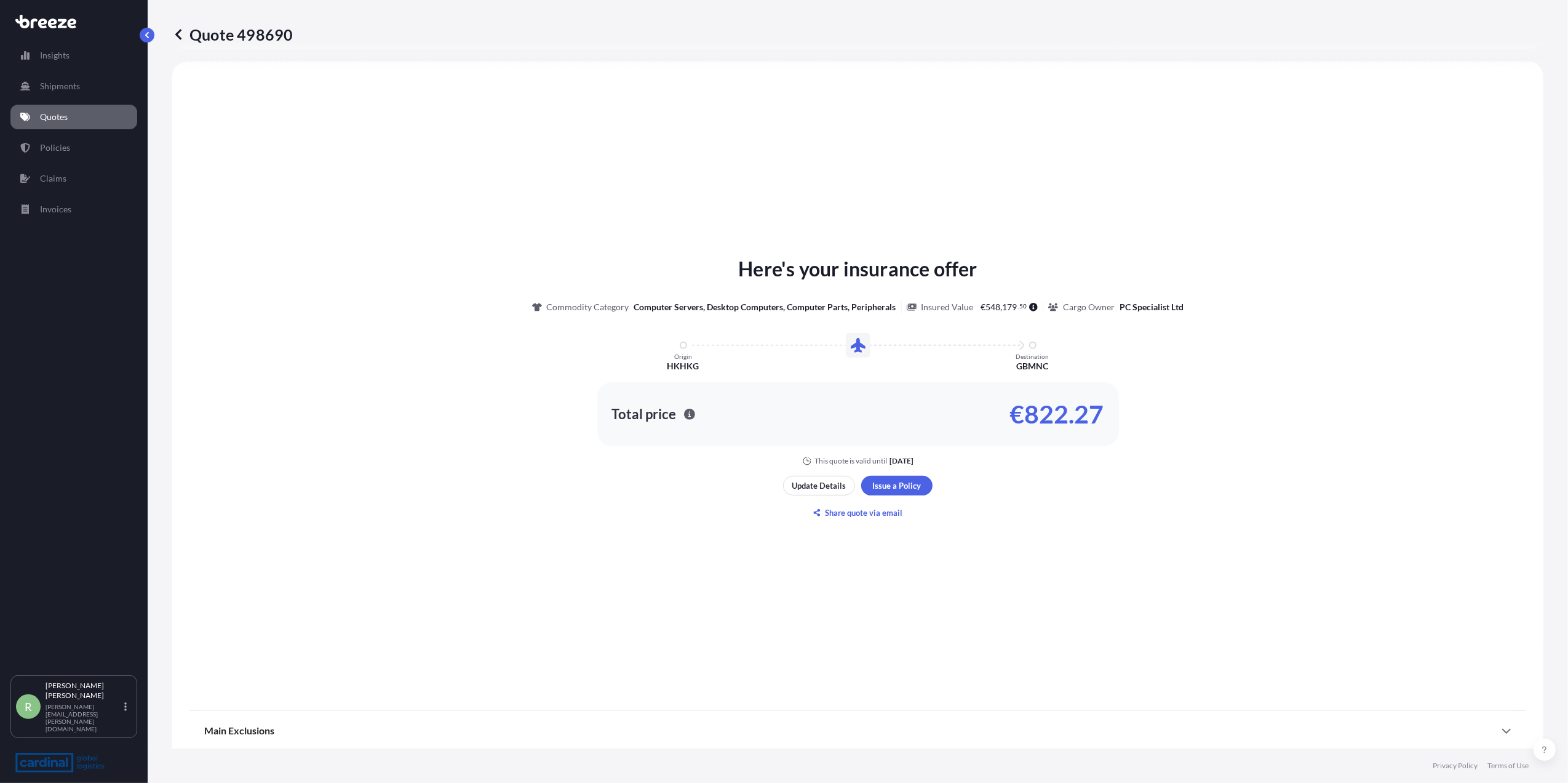
select select "Air"
select select "1"
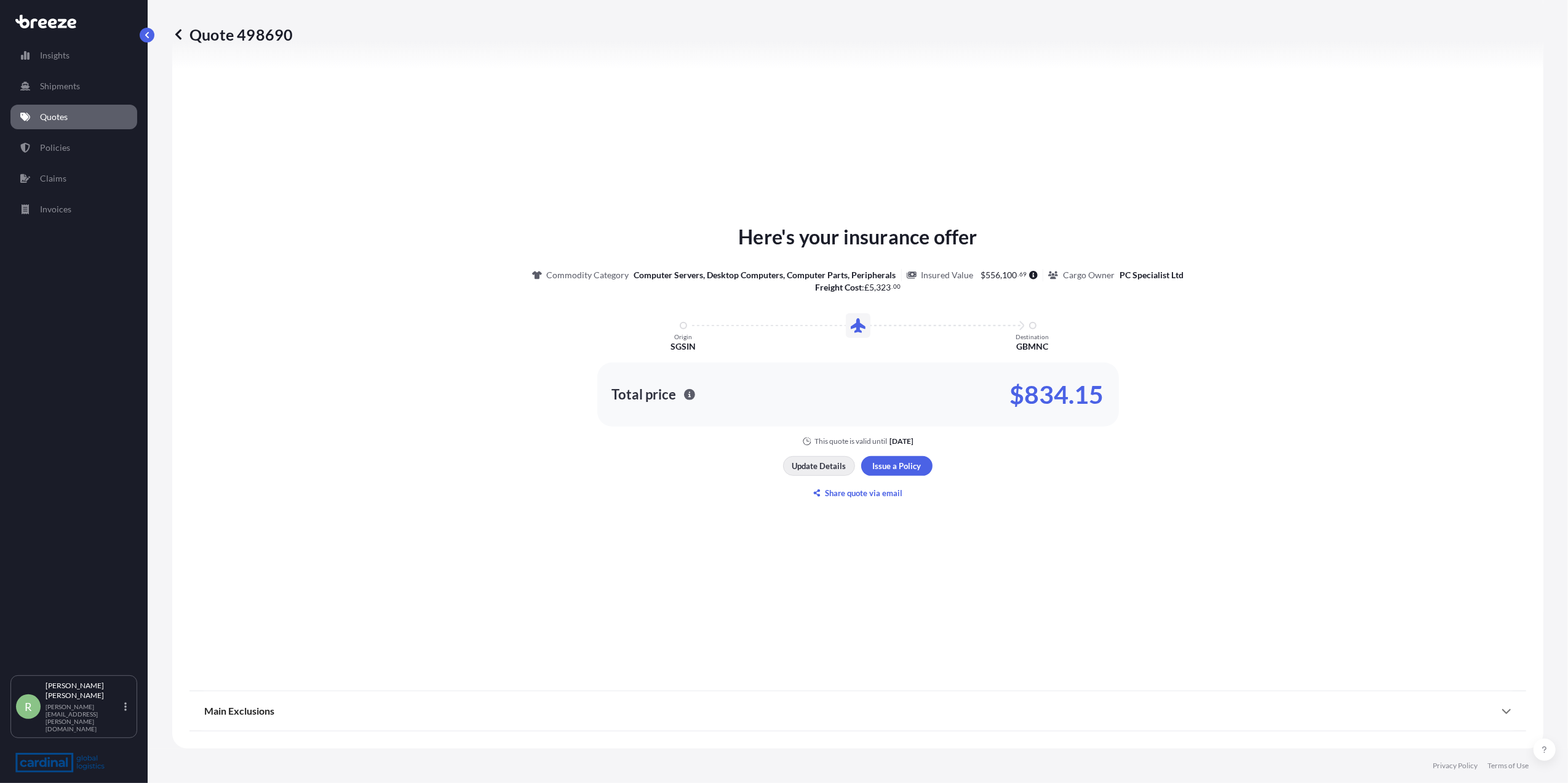
click at [808, 458] on button "Update Details" at bounding box center [819, 466] width 72 height 20
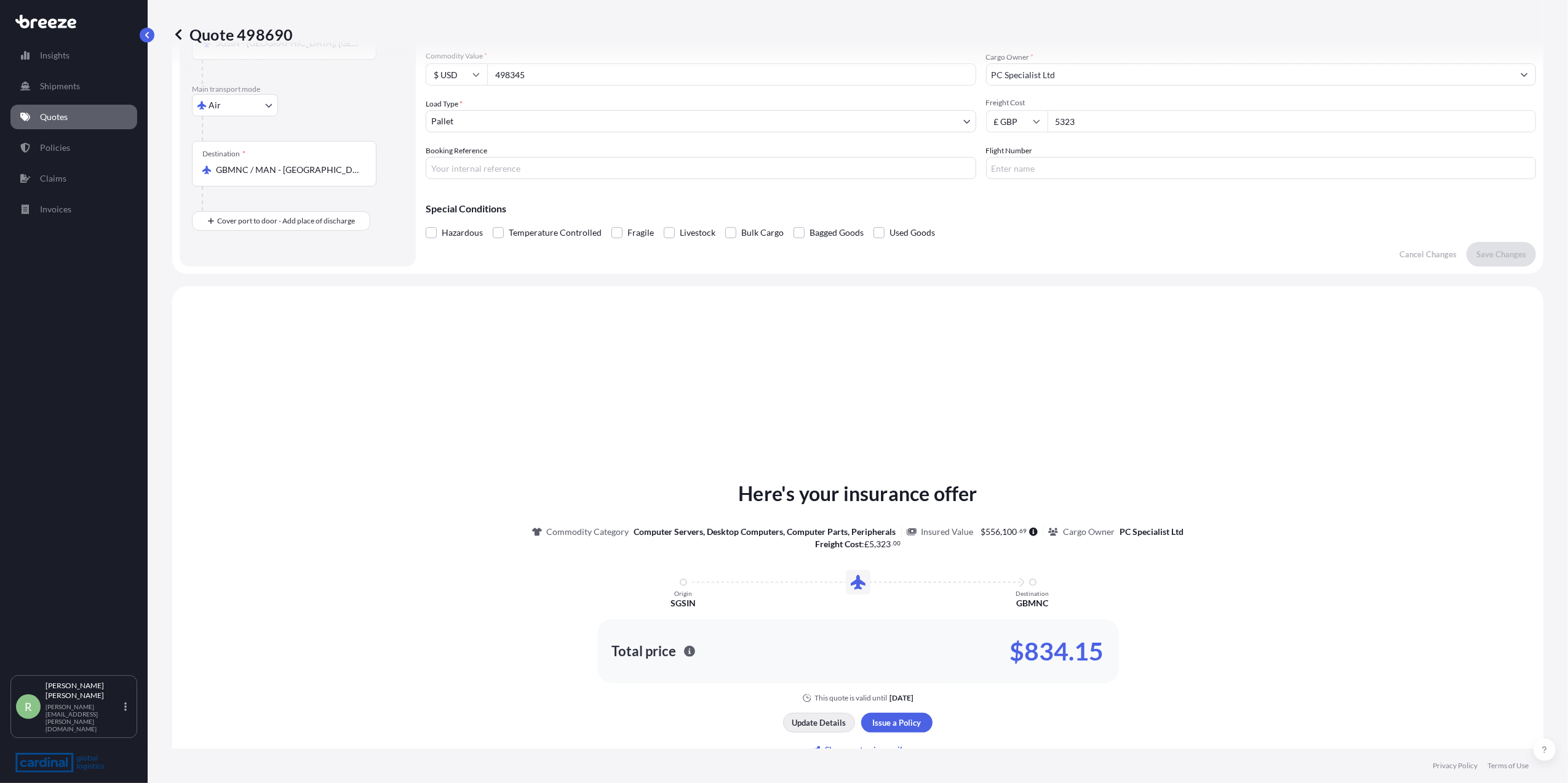
scroll to position [20, 0]
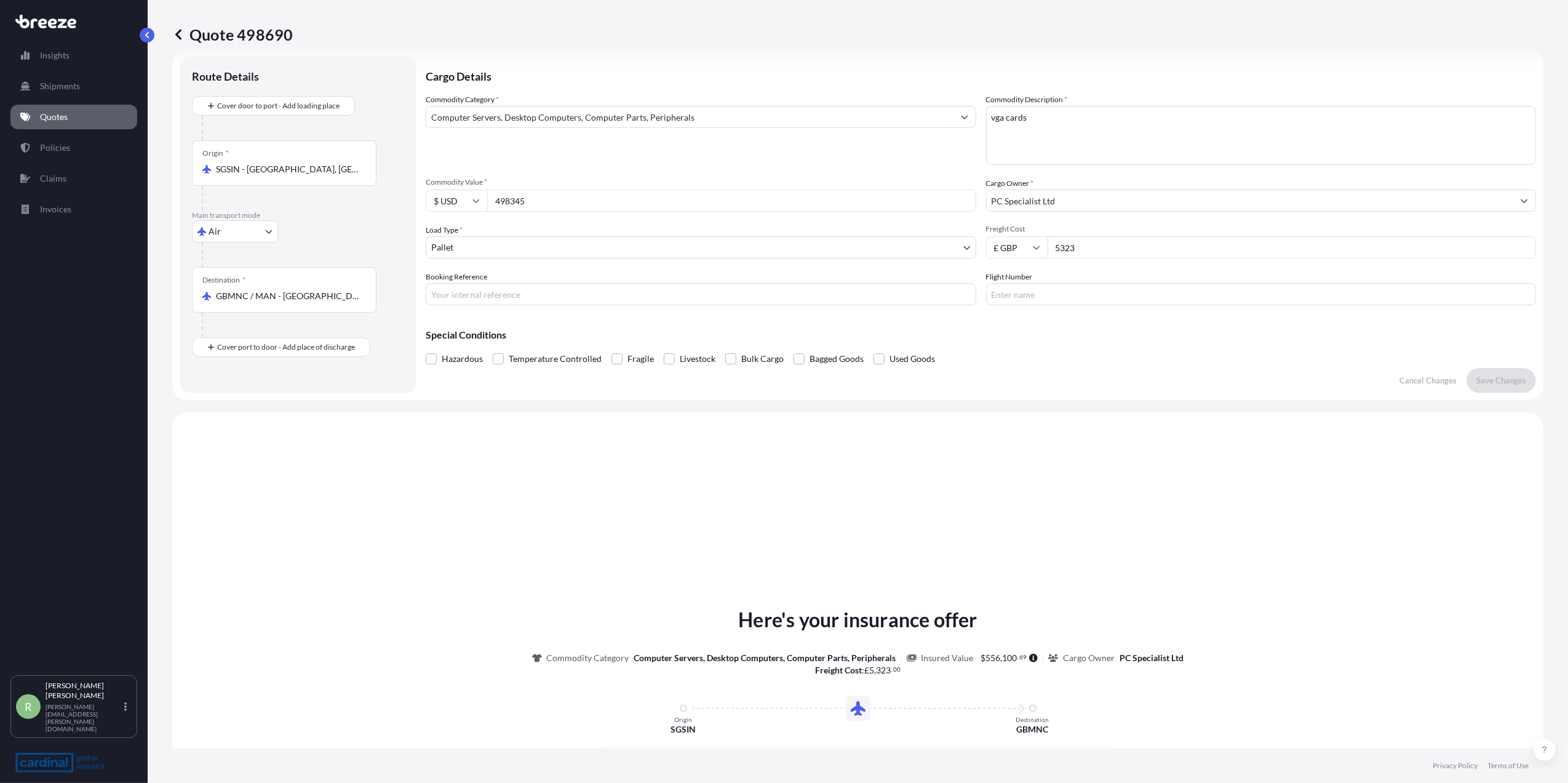
click at [1083, 245] on input "5323" at bounding box center [1292, 248] width 489 height 22
type input "5"
click at [1092, 252] on input "Freight Cost" at bounding box center [1292, 248] width 489 height 22
type input "5373"
click at [1499, 386] on button "Save Changes" at bounding box center [1501, 380] width 70 height 24
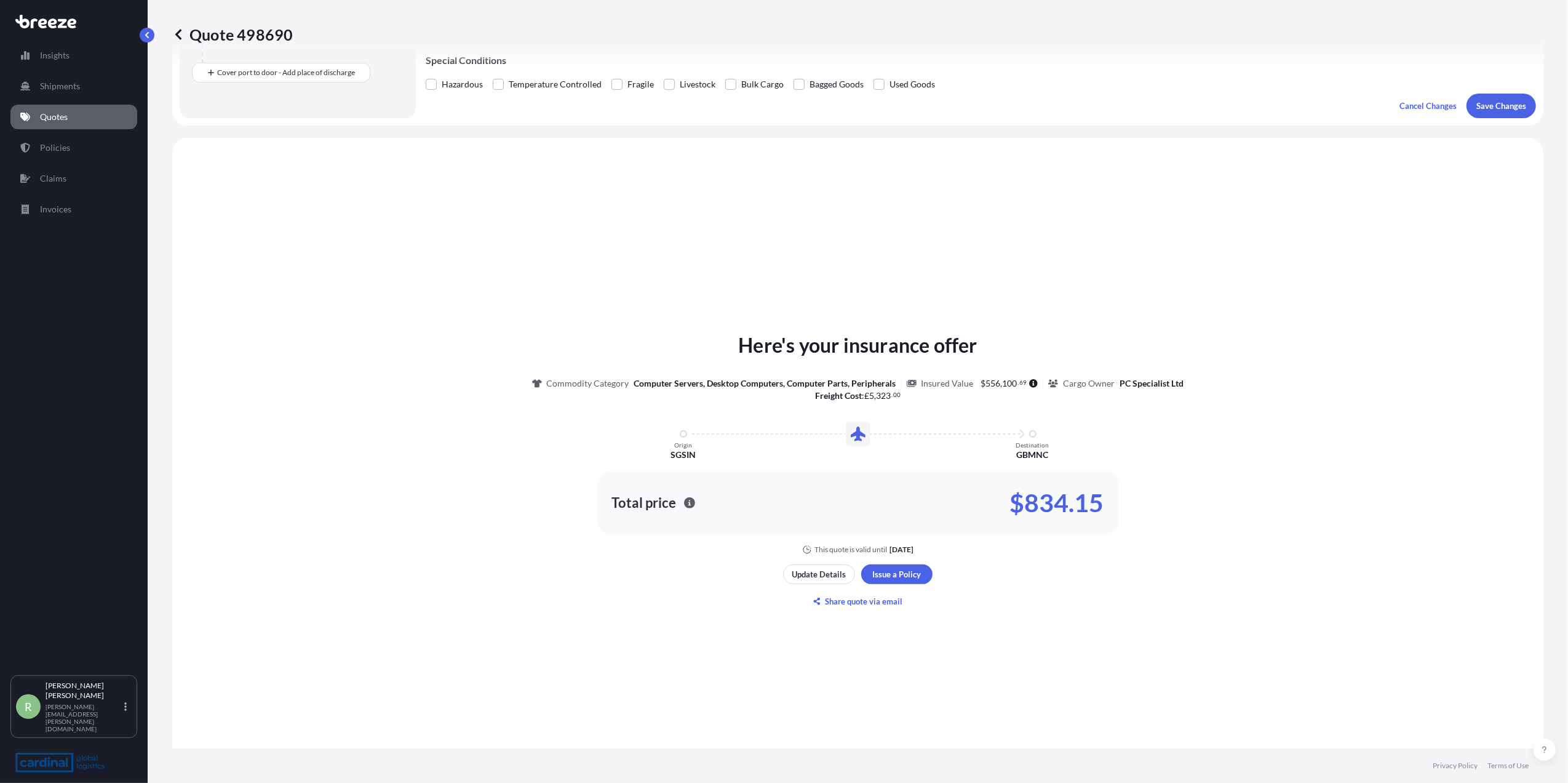
scroll to position [371, 0]
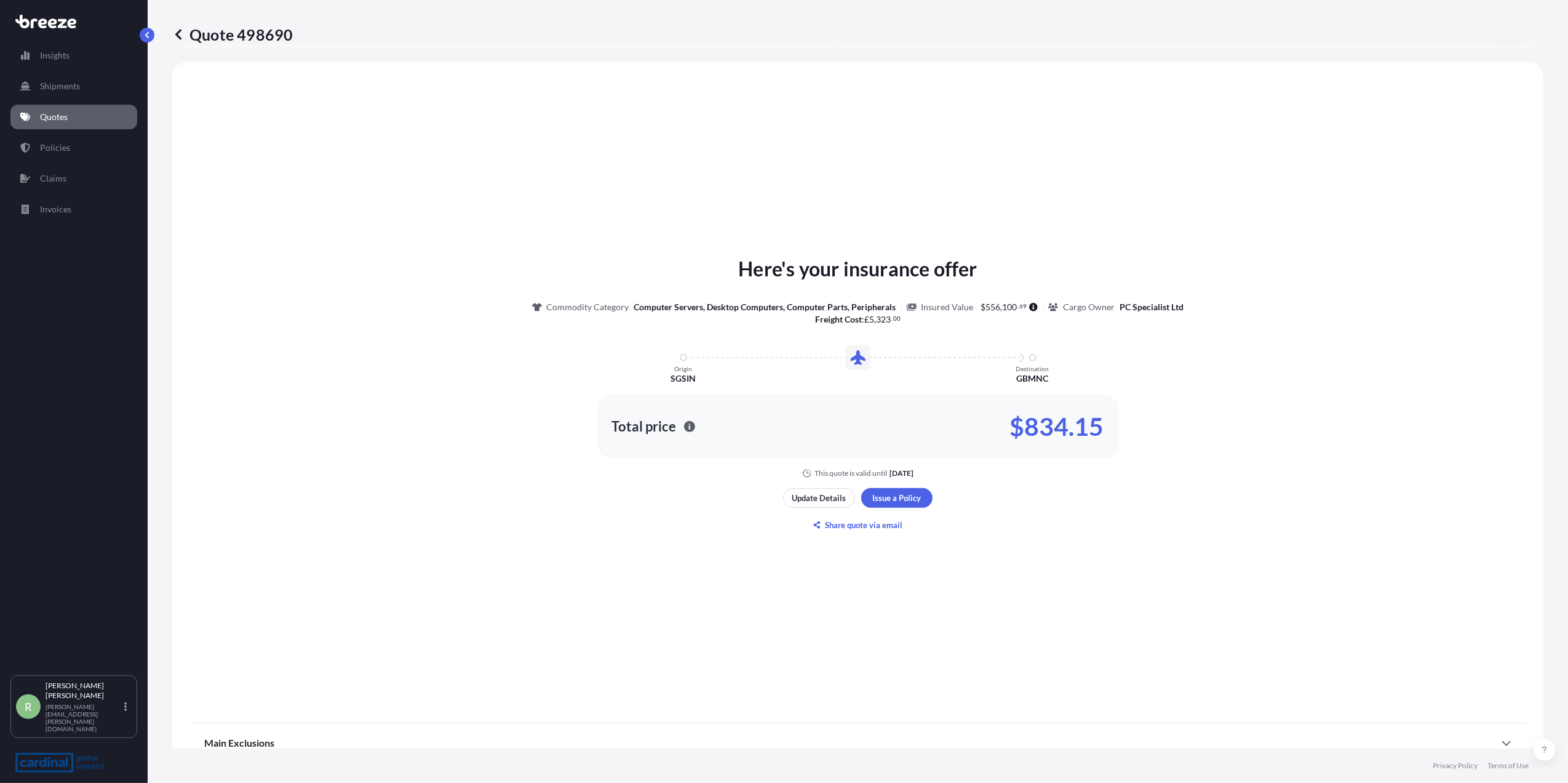
select select "Air"
select select "1"
